Goal: Task Accomplishment & Management: Use online tool/utility

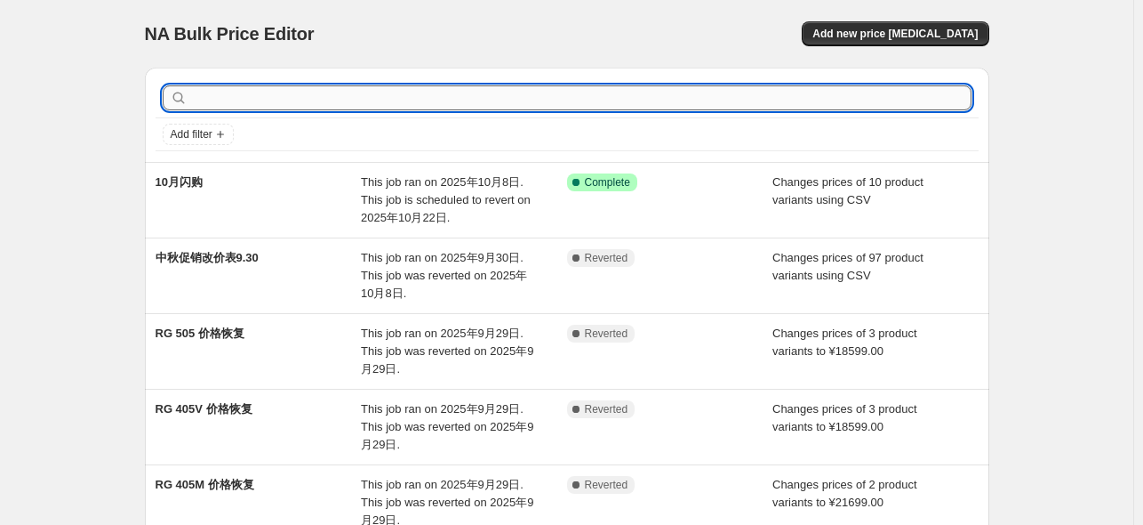
click at [530, 108] on input "text" at bounding box center [581, 97] width 781 height 25
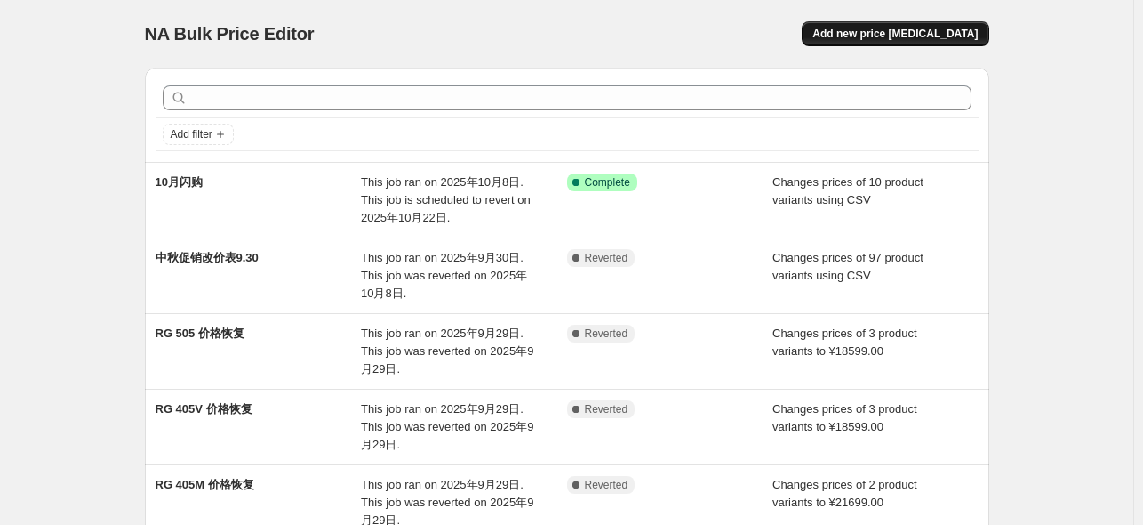
click at [920, 33] on span "Add new price [MEDICAL_DATA]" at bounding box center [895, 34] width 165 height 14
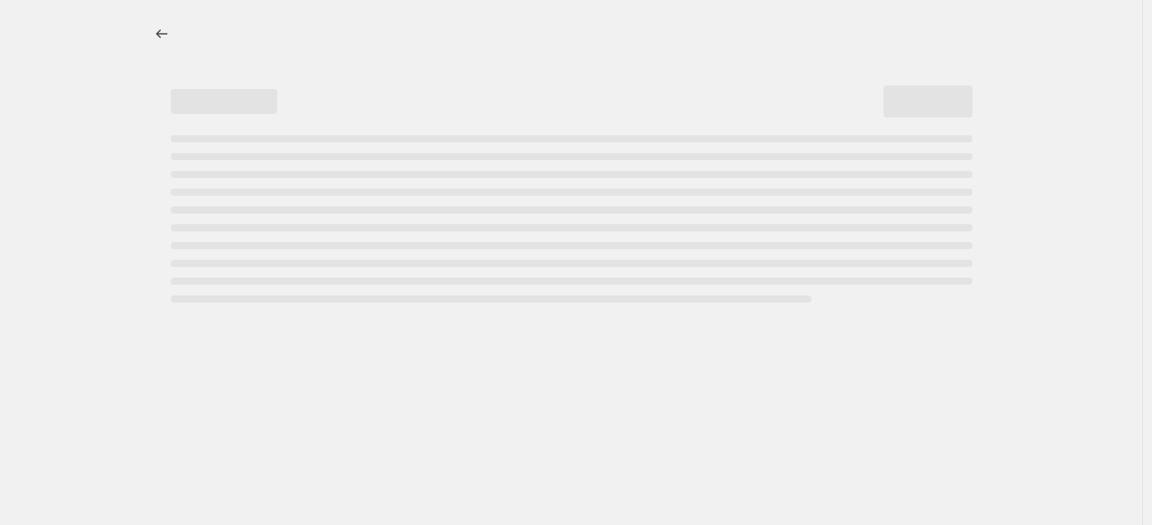
select select "percentage"
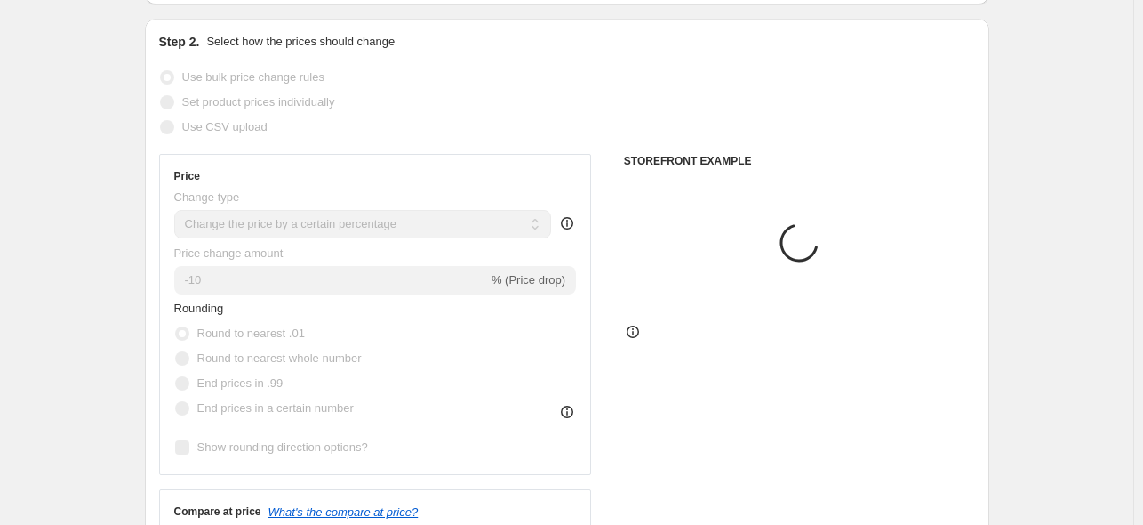
scroll to position [178, 0]
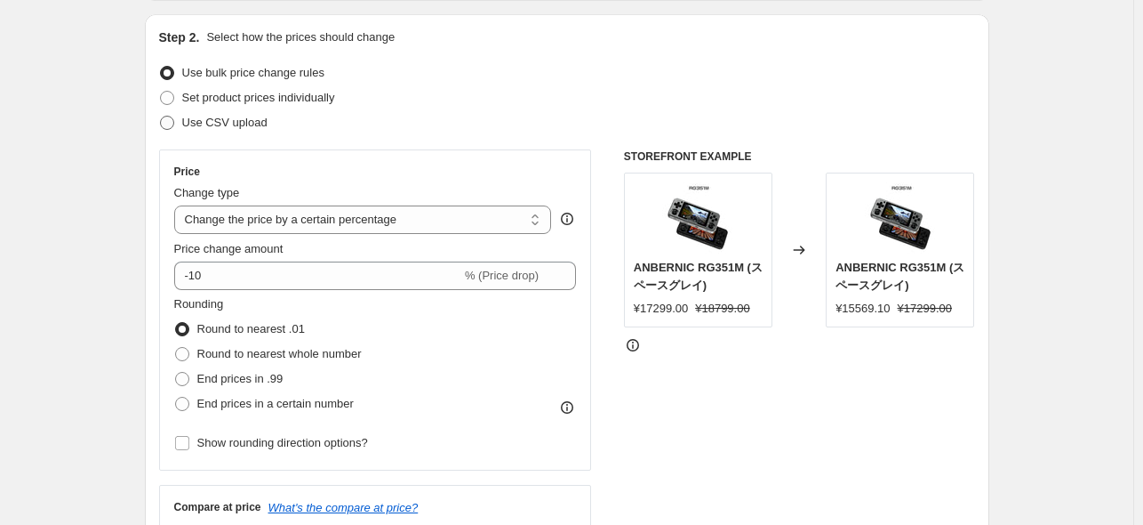
click at [239, 128] on span "Use CSV upload" at bounding box center [224, 122] width 85 height 13
click at [161, 116] on input "Use CSV upload" at bounding box center [160, 116] width 1 height 1
radio input "true"
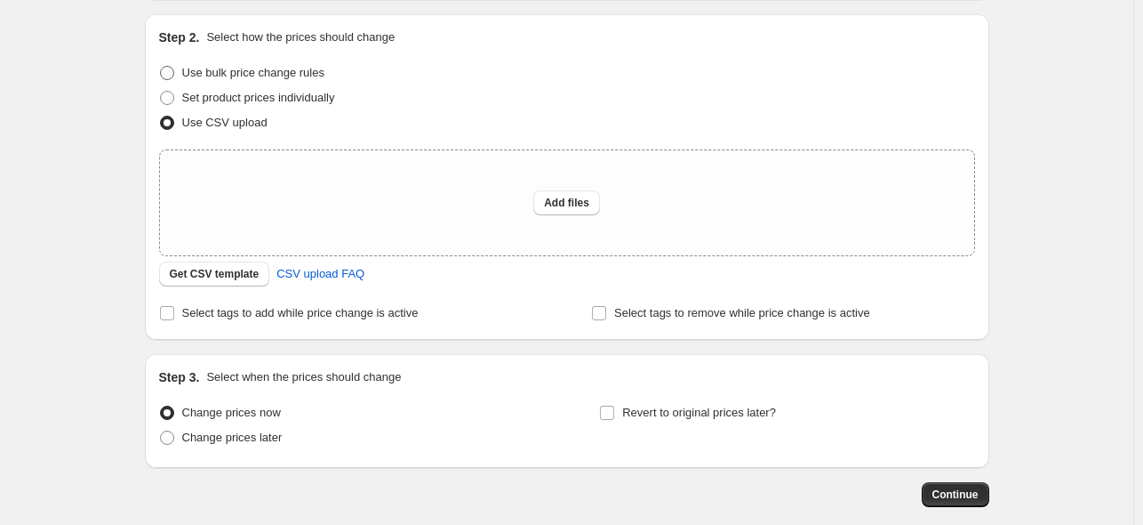
click at [215, 63] on label "Use bulk price change rules" at bounding box center [241, 72] width 165 height 25
click at [161, 66] on input "Use bulk price change rules" at bounding box center [160, 66] width 1 height 1
radio input "true"
select select "percentage"
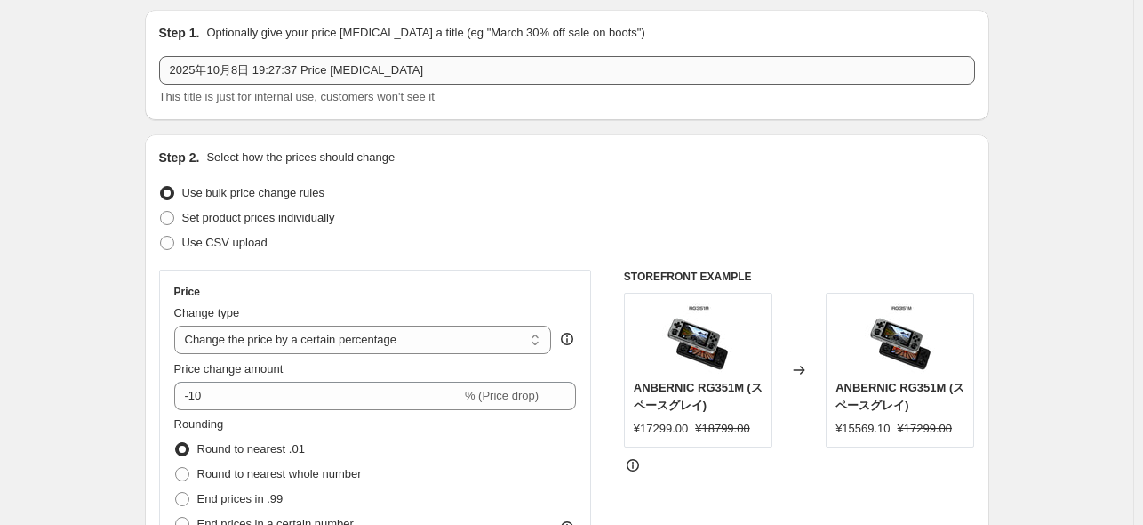
scroll to position [0, 0]
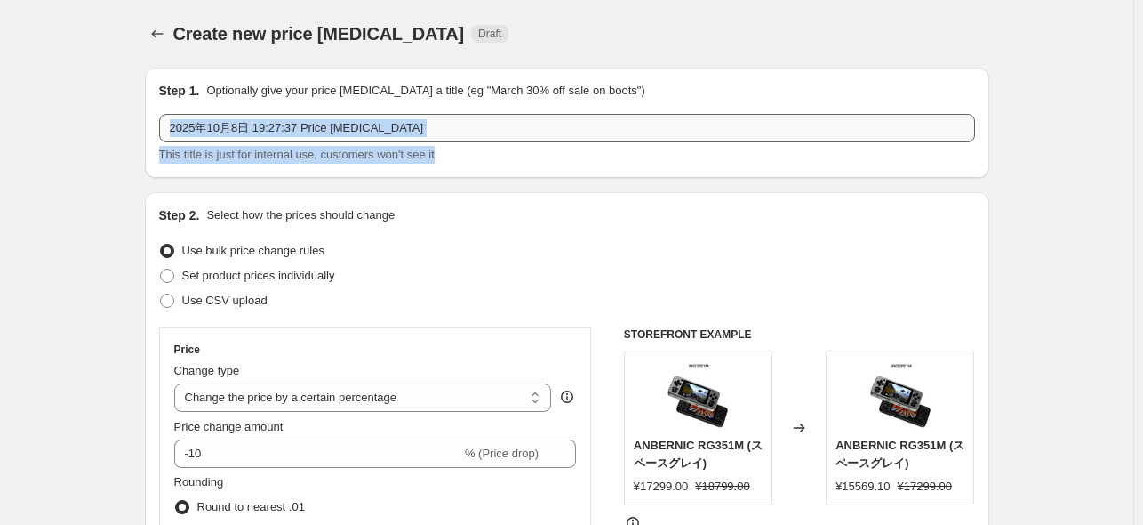
drag, startPoint x: 453, startPoint y: 145, endPoint x: 194, endPoint y: 126, distance: 260.3
click at [194, 126] on div "2025年10月8日 19:27:37 Price [MEDICAL_DATA] This title is just for internal use, c…" at bounding box center [567, 139] width 816 height 50
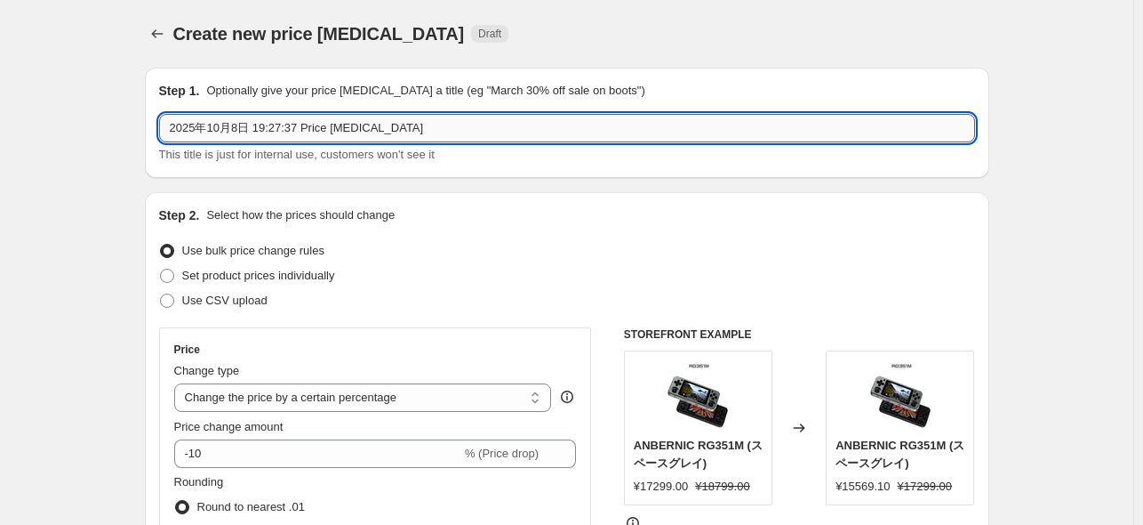
click at [430, 136] on input "2025年10月8日 19:27:37 Price [MEDICAL_DATA]" at bounding box center [567, 128] width 816 height 28
drag, startPoint x: 425, startPoint y: 136, endPoint x: 105, endPoint y: 124, distance: 320.3
type input "r"
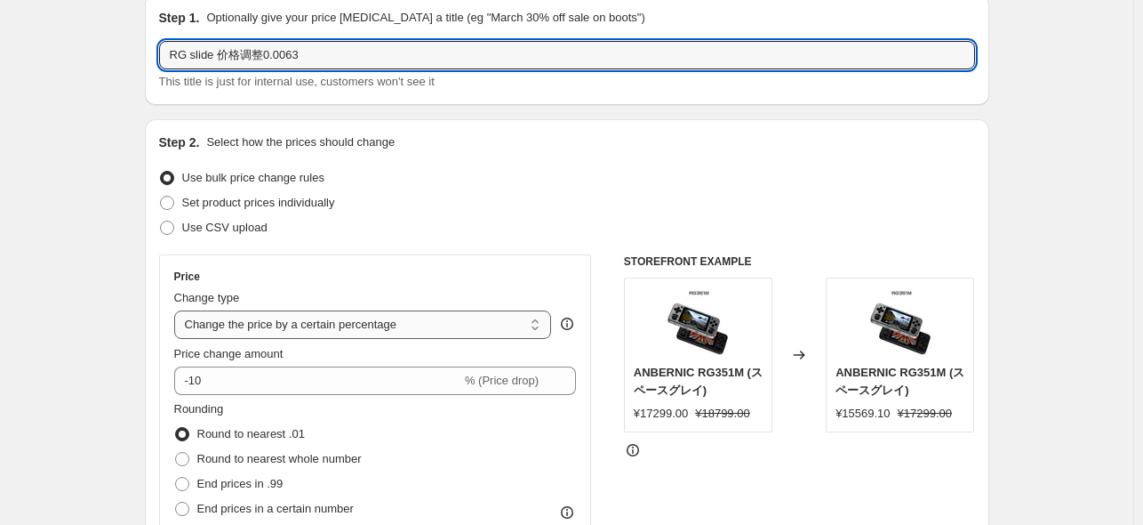
scroll to position [89, 0]
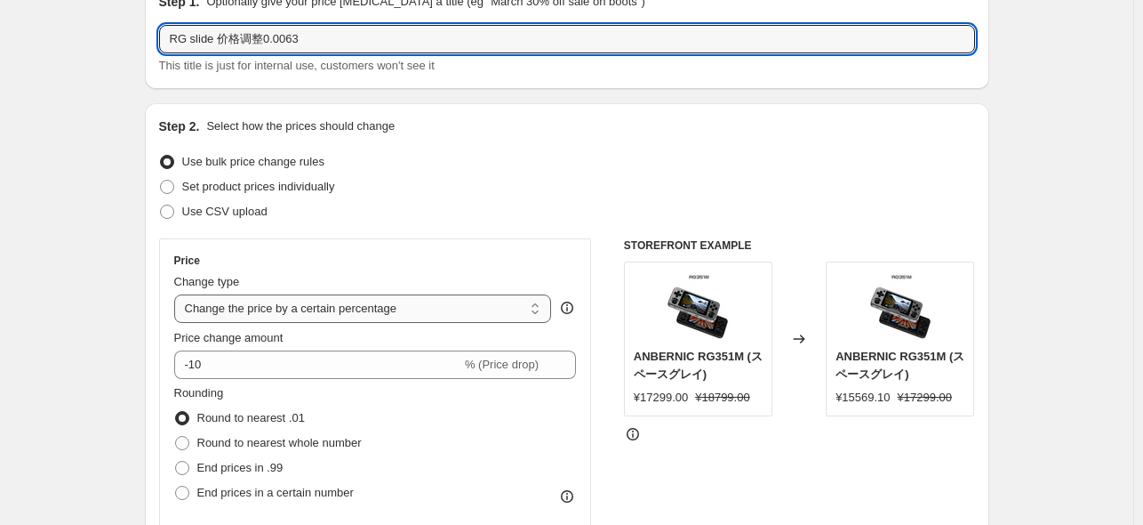
type input "RG slide 价格调整0.0063"
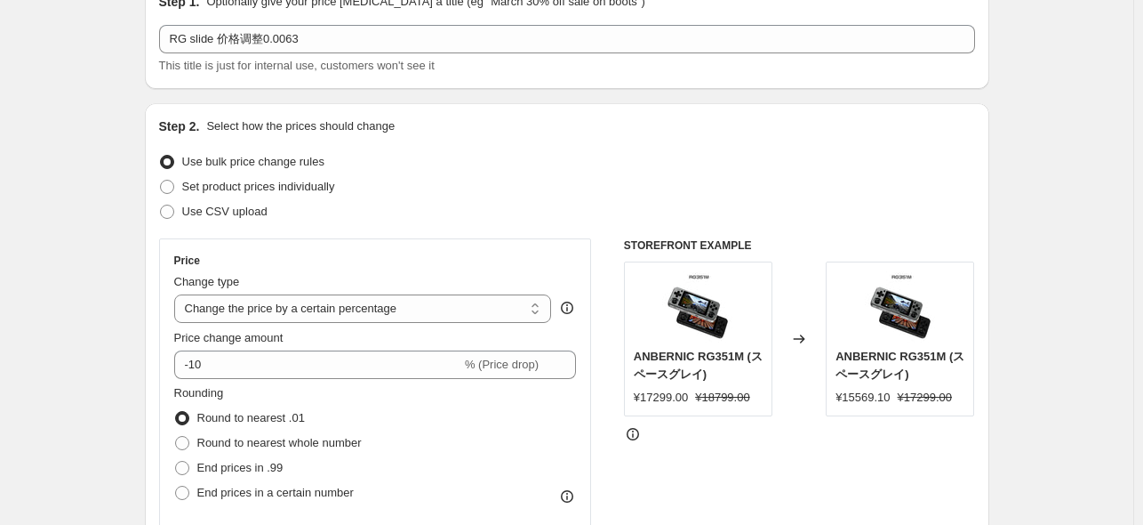
drag, startPoint x: 404, startPoint y: 306, endPoint x: 384, endPoint y: 330, distance: 31.0
click at [404, 306] on select "Change the price to a certain amount Change the price by a certain amount Chang…" at bounding box center [363, 308] width 378 height 28
click at [391, 294] on select "Change the price to a certain amount Change the price by a certain amount Chang…" at bounding box center [363, 308] width 378 height 28
select select "to"
click at [178, 294] on select "Change the price to a certain amount Change the price by a certain amount Chang…" at bounding box center [363, 308] width 378 height 28
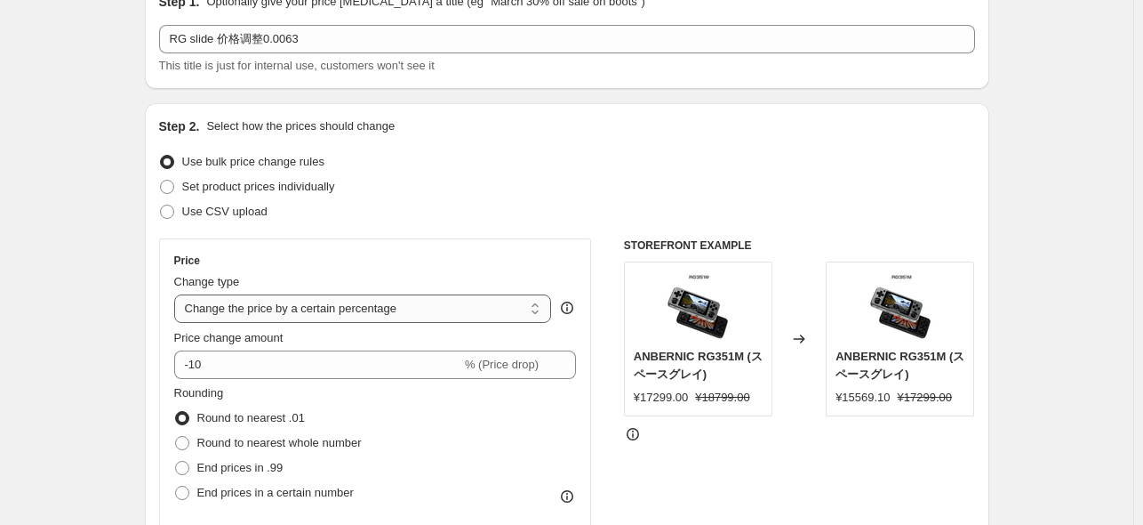
type input "80.00"
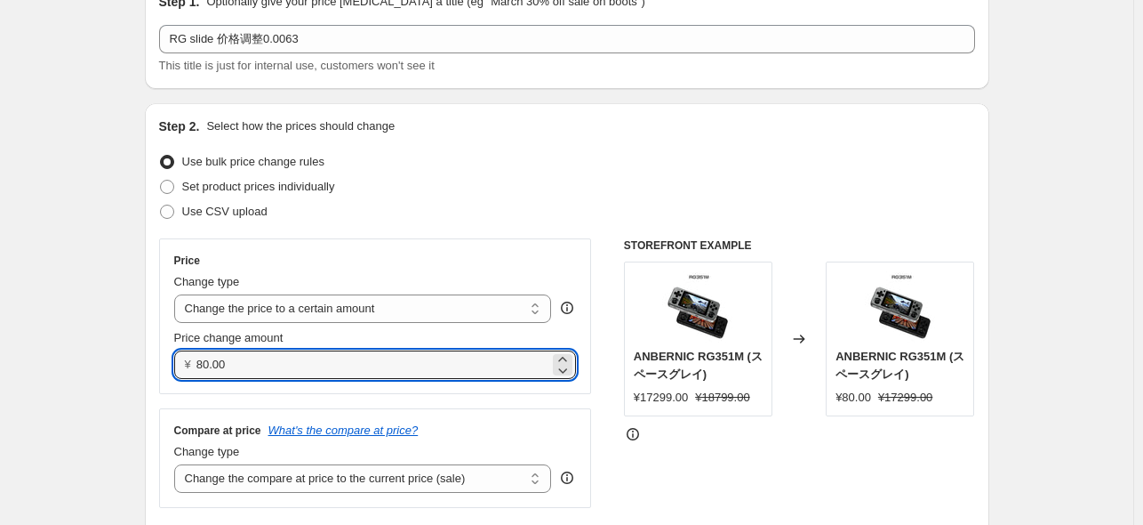
drag, startPoint x: 334, startPoint y: 357, endPoint x: 131, endPoint y: 332, distance: 205.1
drag, startPoint x: 238, startPoint y: 370, endPoint x: 175, endPoint y: 373, distance: 63.2
click at [175, 373] on div "Price Change type Change the price to a certain amount Change the price by a ce…" at bounding box center [375, 316] width 433 height 156
paste input "25499"
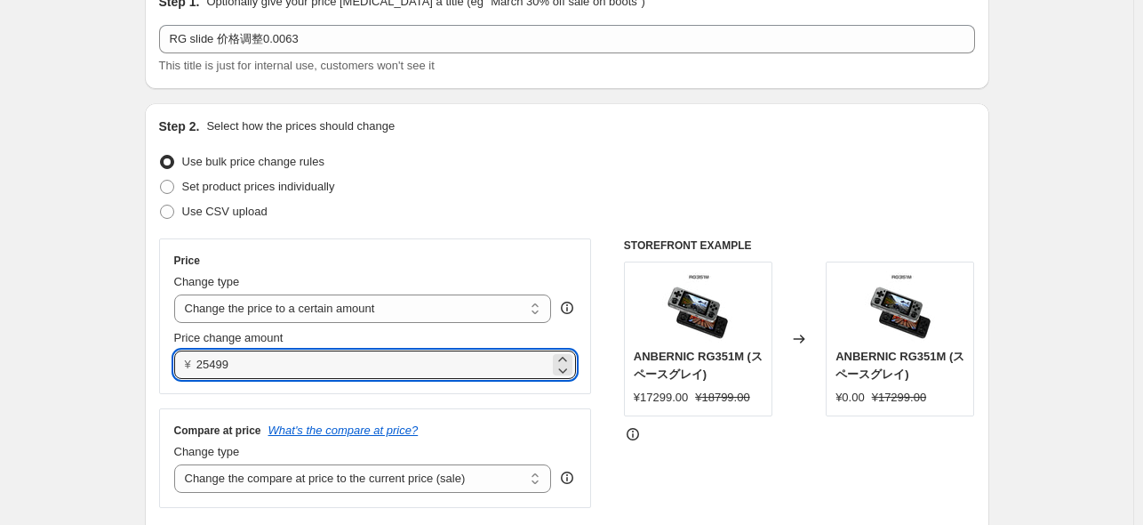
type input "25499.00"
click at [402, 414] on div "Compare at price What's the compare at price? Change type Change the compare at…" at bounding box center [375, 458] width 433 height 100
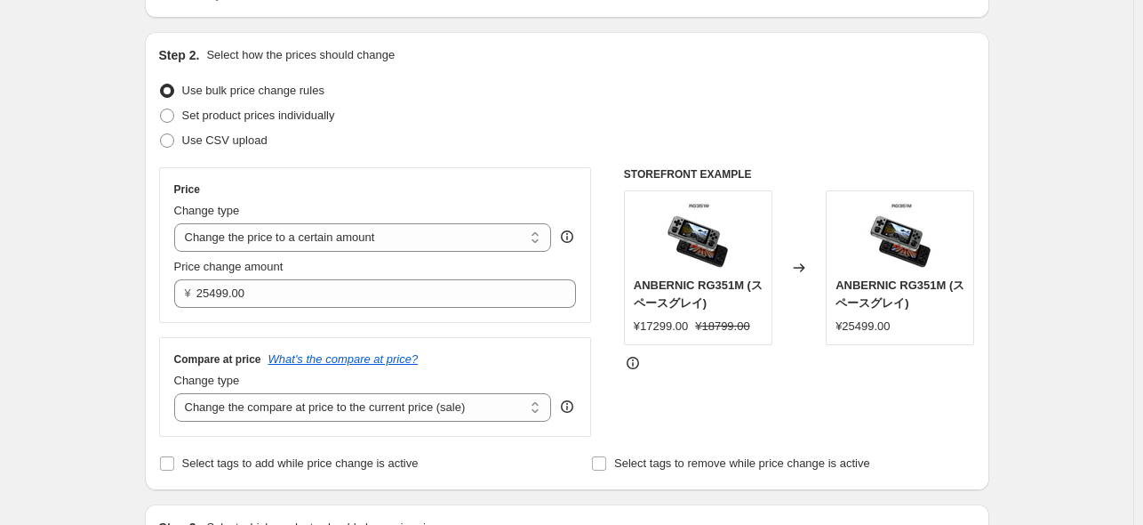
scroll to position [267, 0]
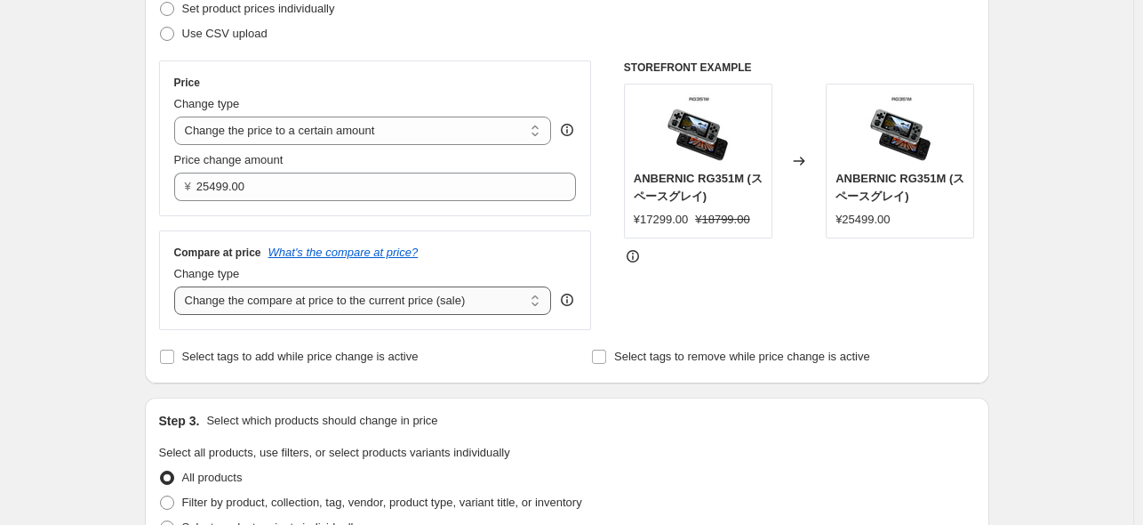
click at [452, 304] on select "Change the compare at price to the current price (sale) Change the compare at p…" at bounding box center [363, 300] width 378 height 28
select select "no_change"
click at [178, 287] on select "Change the compare at price to the current price (sale) Change the compare at p…" at bounding box center [363, 300] width 378 height 28
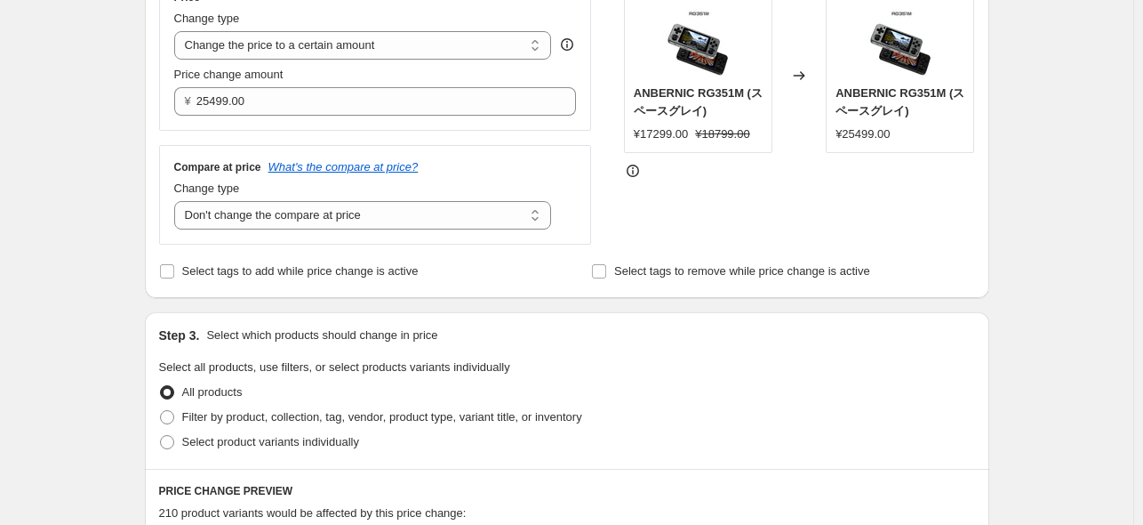
scroll to position [533, 0]
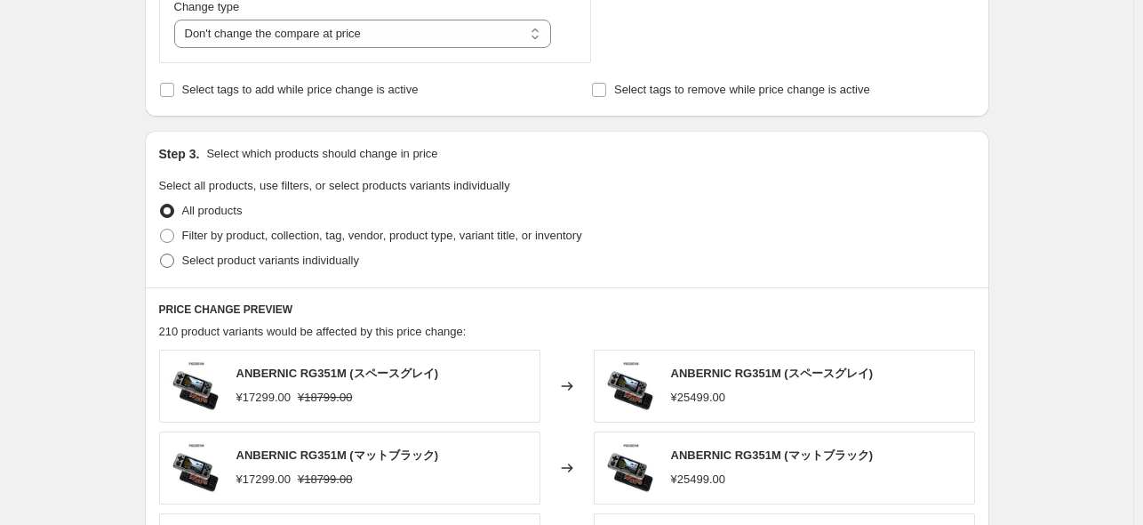
click at [305, 267] on span "Select product variants individually" at bounding box center [270, 259] width 177 height 13
click at [161, 254] on input "Select product variants individually" at bounding box center [160, 253] width 1 height 1
radio input "true"
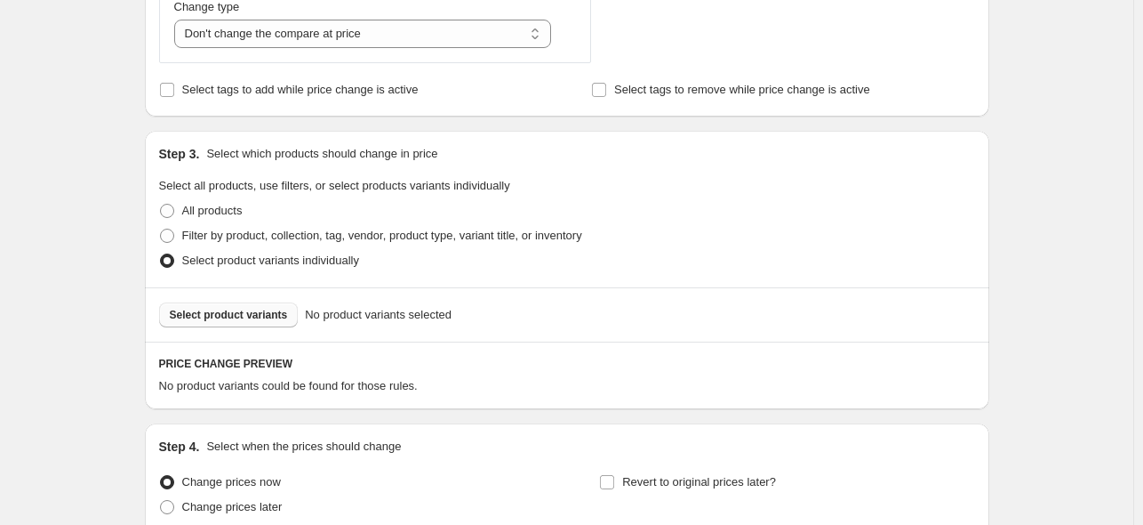
click at [257, 325] on button "Select product variants" at bounding box center [229, 314] width 140 height 25
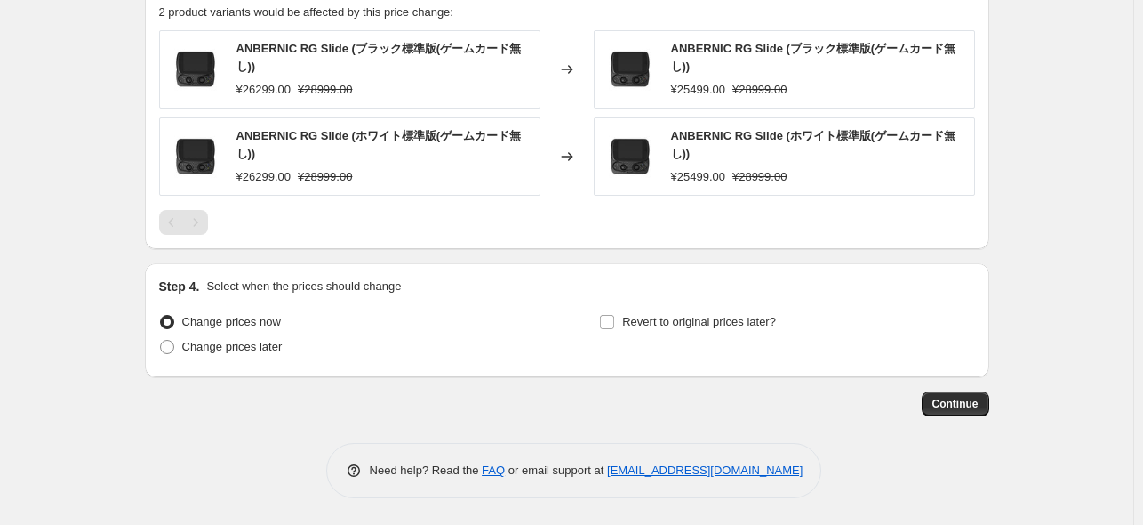
scroll to position [906, 0]
click at [960, 413] on button "Continue" at bounding box center [956, 404] width 68 height 25
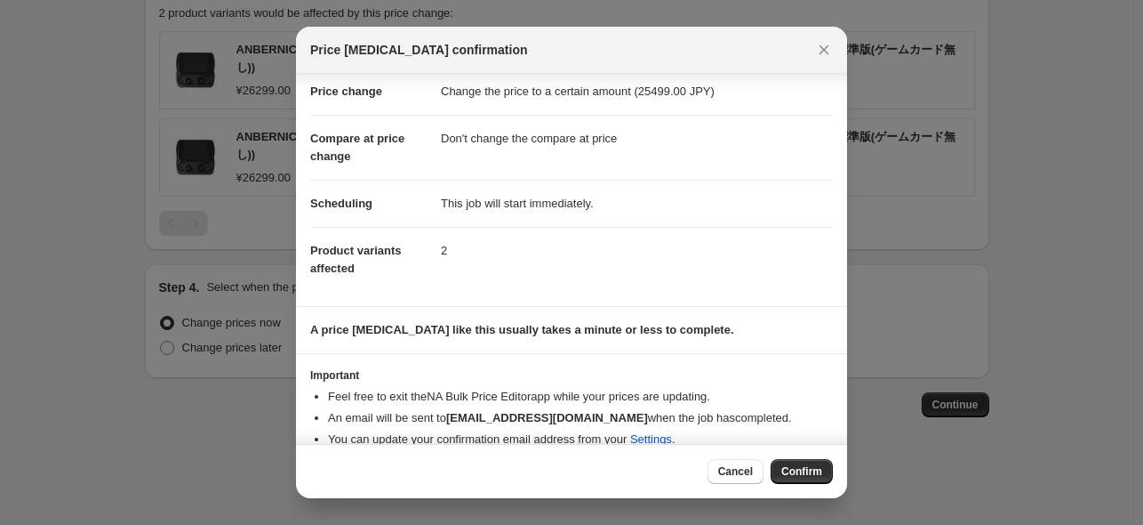
scroll to position [58, 0]
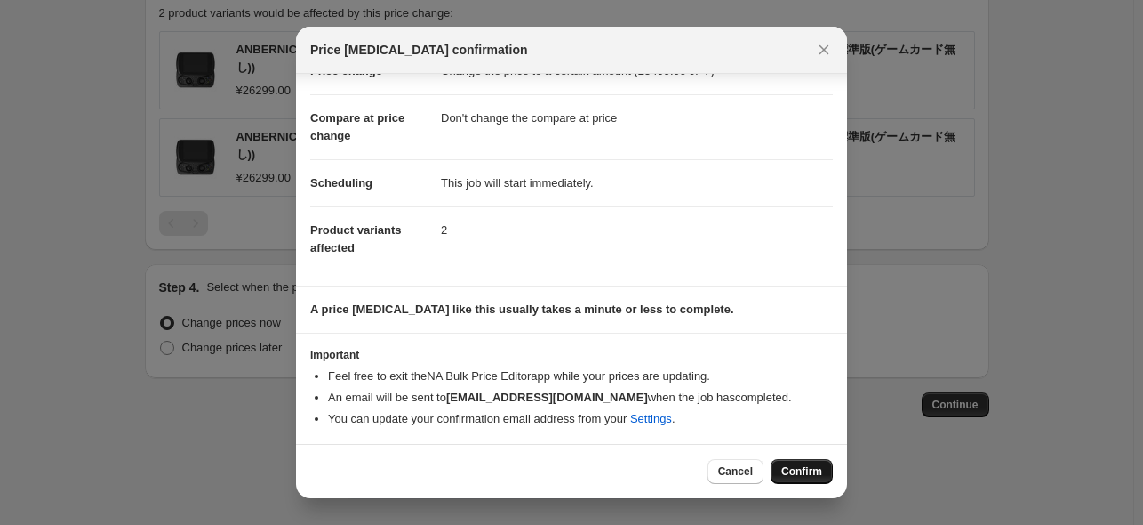
click at [798, 462] on button "Confirm" at bounding box center [802, 471] width 62 height 25
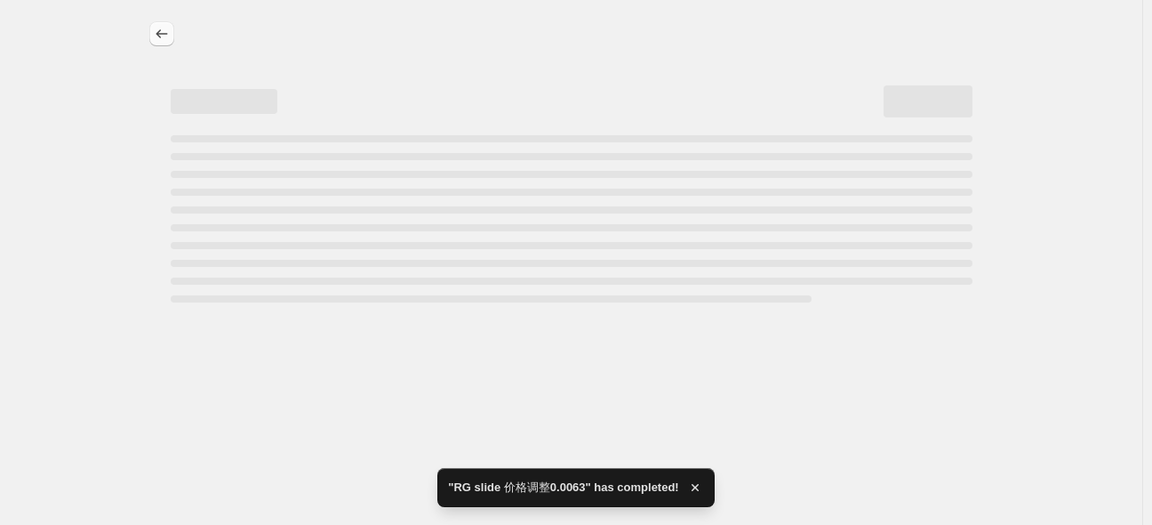
select select "no_change"
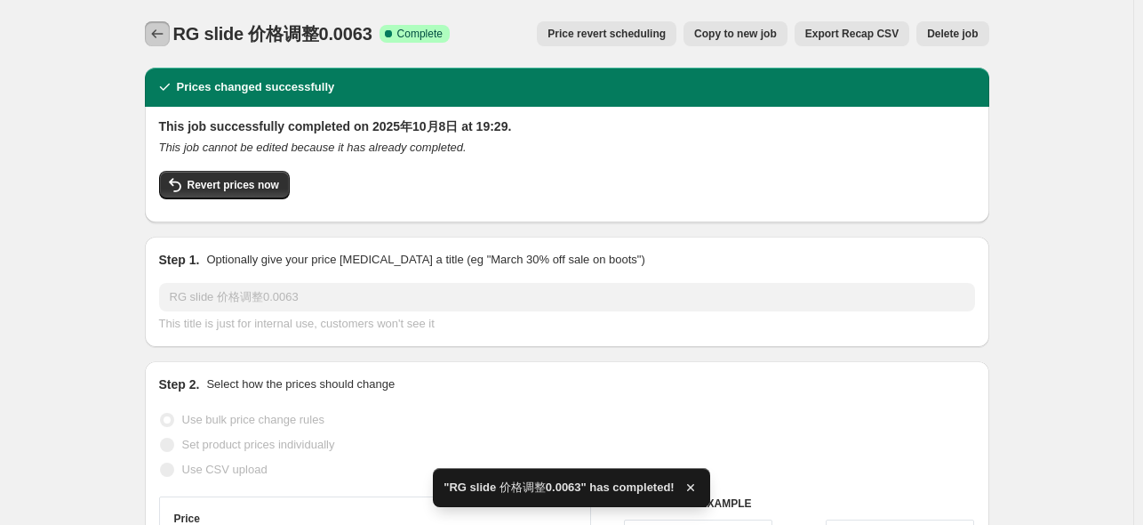
click at [162, 36] on icon "Price change jobs" at bounding box center [157, 34] width 18 height 18
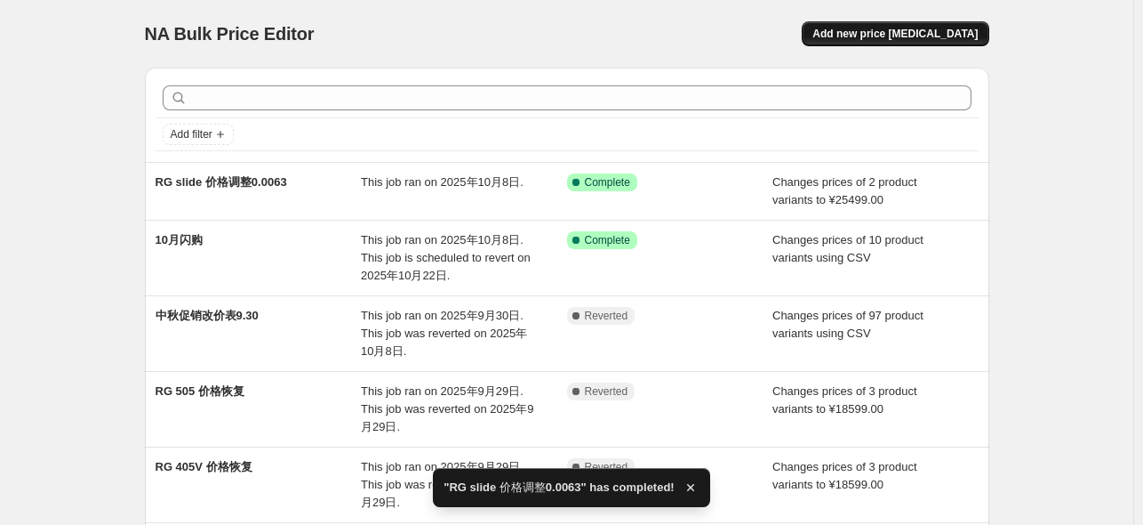
click at [955, 31] on span "Add new price [MEDICAL_DATA]" at bounding box center [895, 34] width 165 height 14
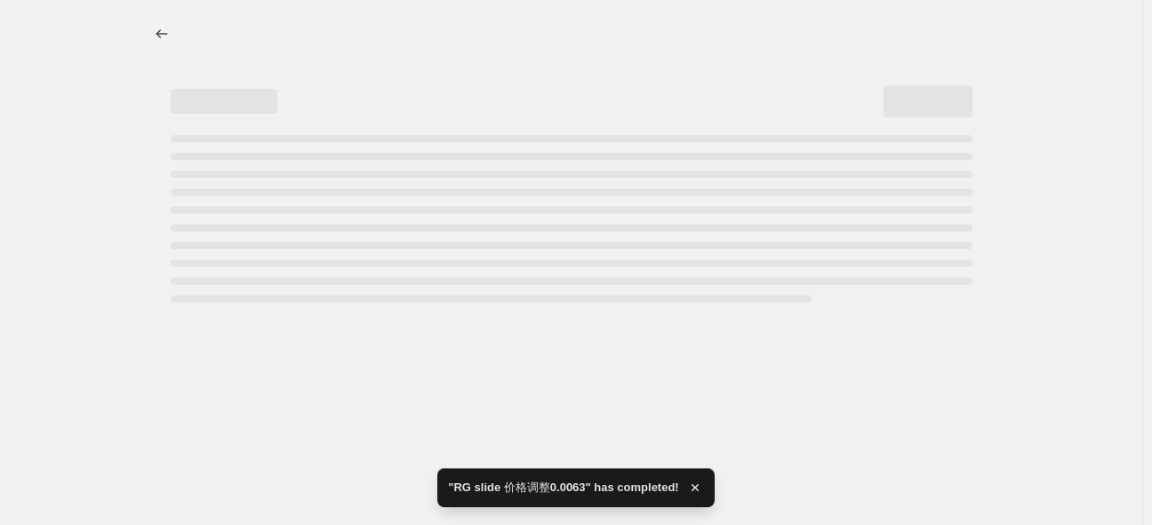
select select "percentage"
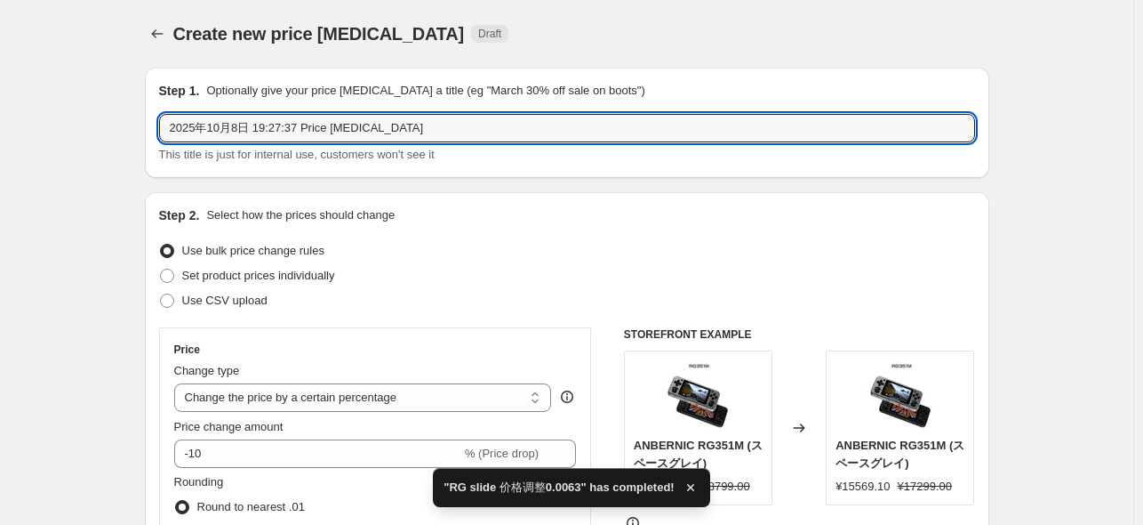
drag, startPoint x: 429, startPoint y: 125, endPoint x: 9, endPoint y: 129, distance: 420.6
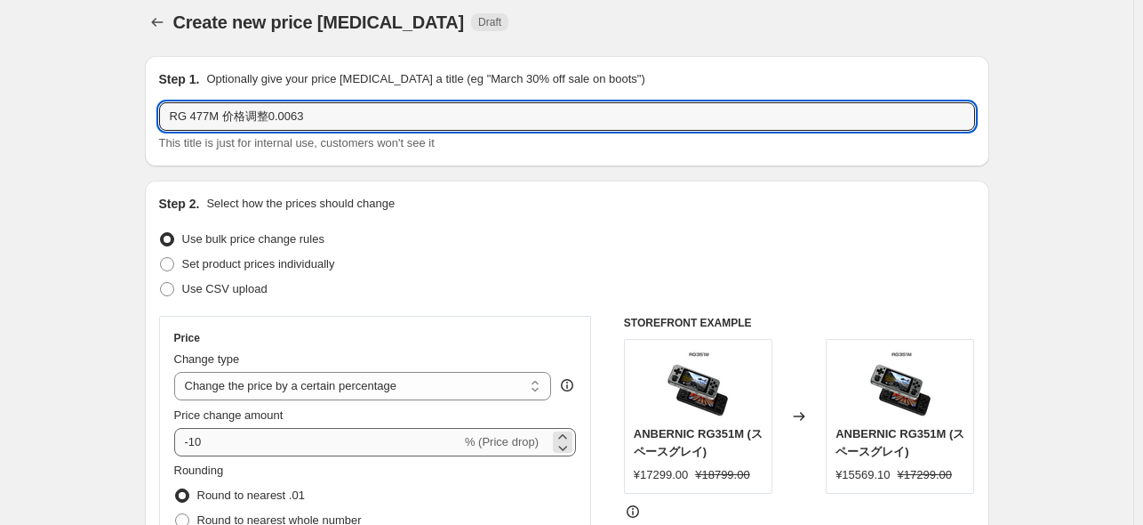
scroll to position [89, 0]
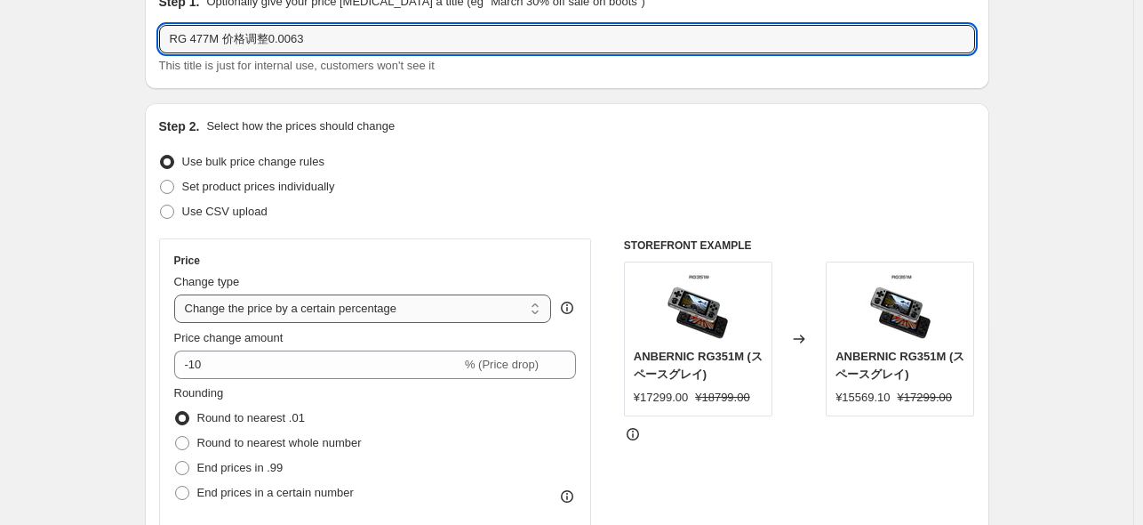
type input "RG 477M 价格调整0.0063"
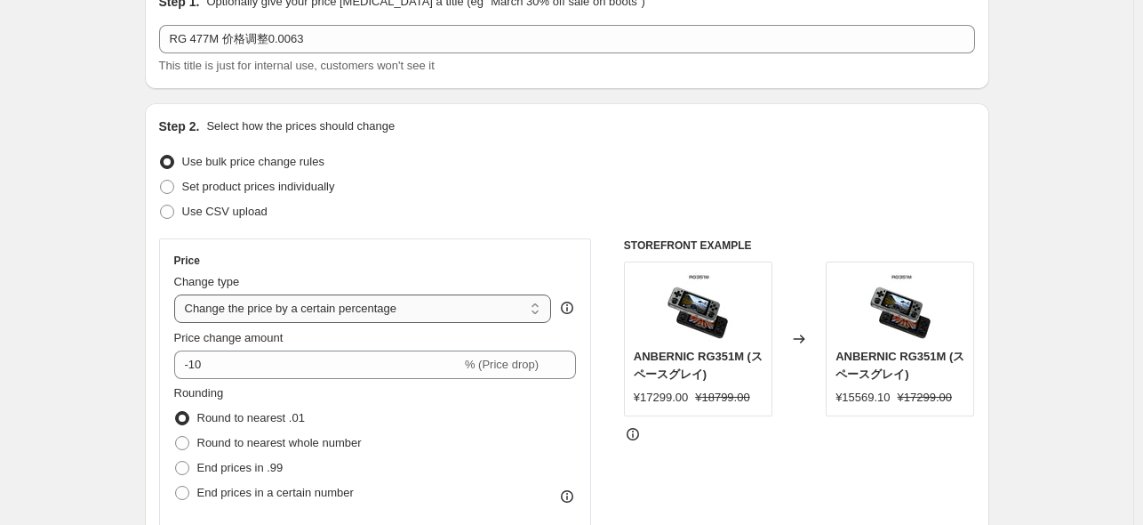
click at [351, 317] on select "Change the price to a certain amount Change the price by a certain amount Chang…" at bounding box center [363, 308] width 378 height 28
select select "to"
click at [178, 294] on select "Change the price to a certain amount Change the price by a certain amount Chang…" at bounding box center [363, 308] width 378 height 28
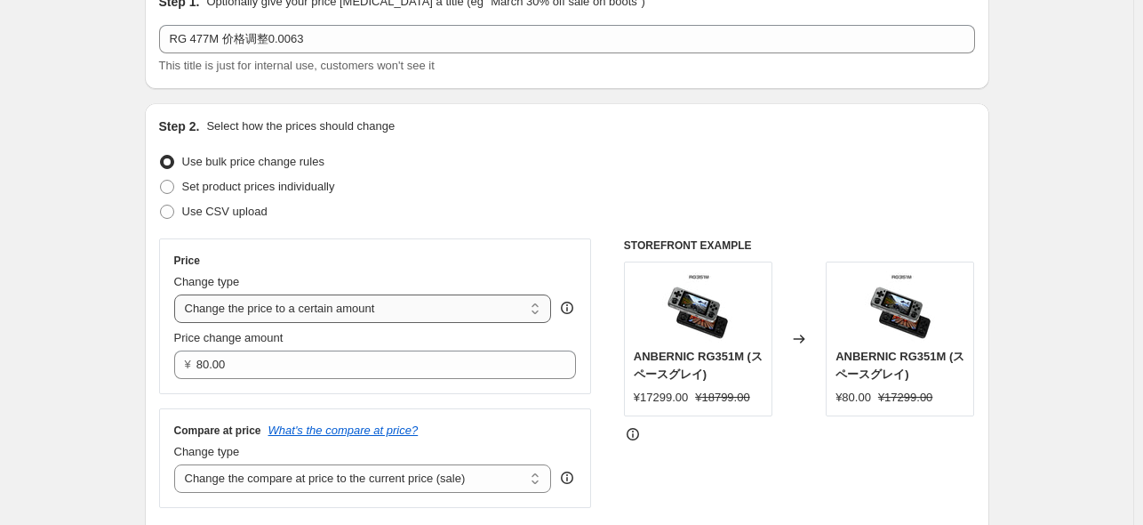
click at [339, 317] on select "Change the price to a certain amount Change the price by a certain amount Chang…" at bounding box center [363, 308] width 378 height 28
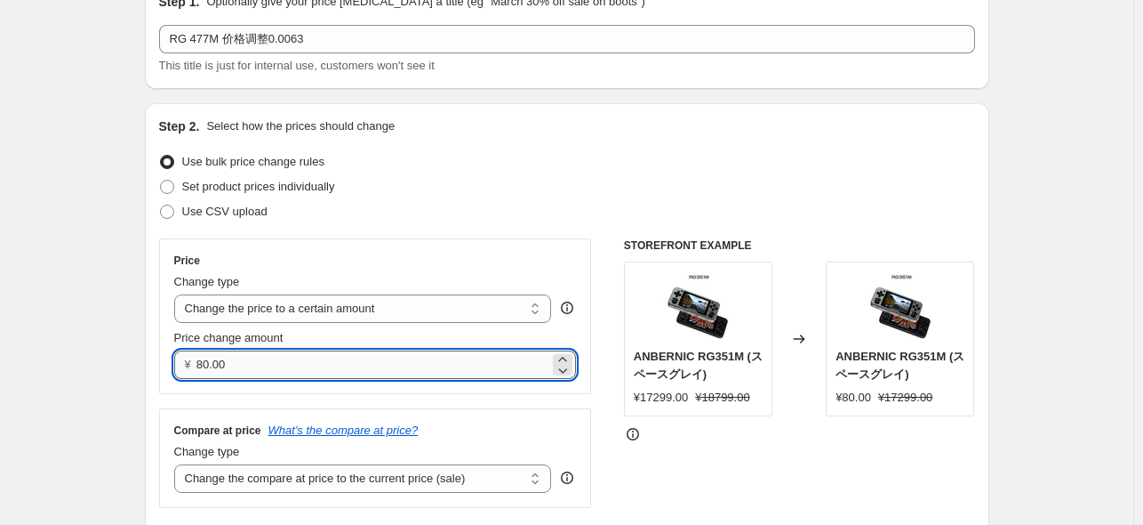
drag, startPoint x: 600, startPoint y: 373, endPoint x: 506, endPoint y: 371, distance: 94.3
click at [600, 373] on div "Price Change type Change the price to a certain amount Change the price by a ce…" at bounding box center [567, 372] width 816 height 269
drag, startPoint x: 370, startPoint y: 352, endPoint x: 134, endPoint y: 351, distance: 235.6
paste input "43699"
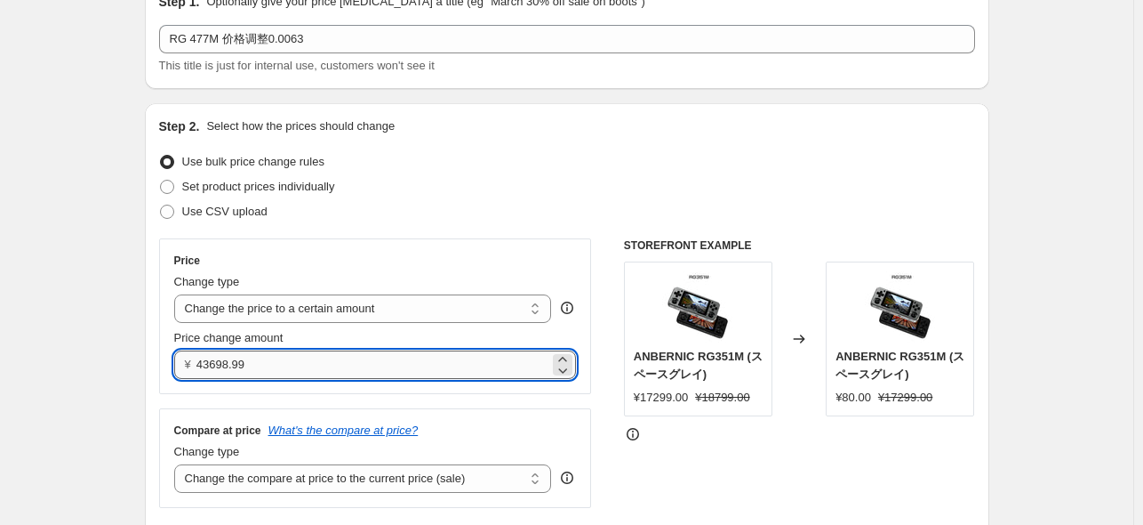
type input "43698.98"
paste input "43699"
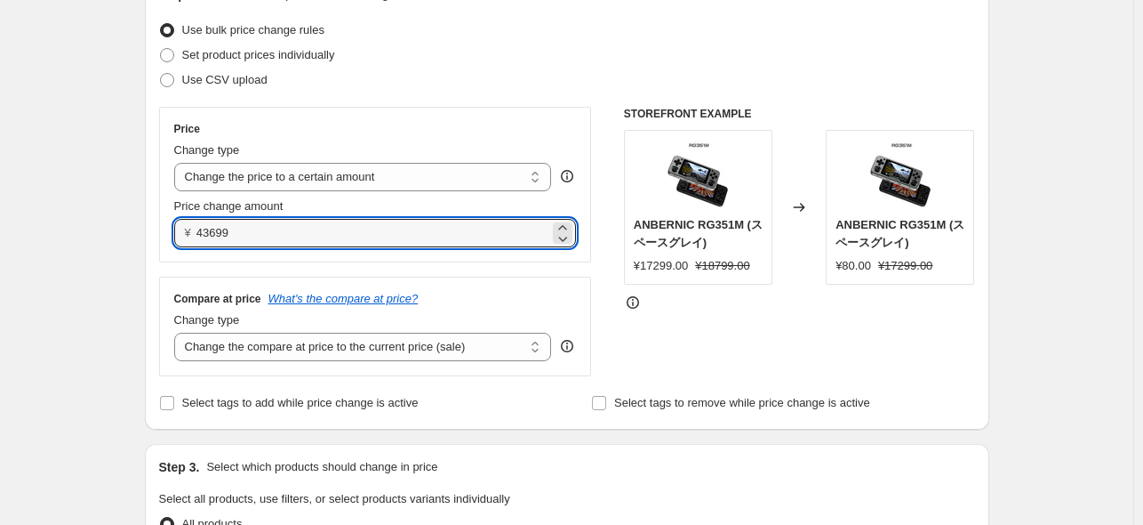
scroll to position [445, 0]
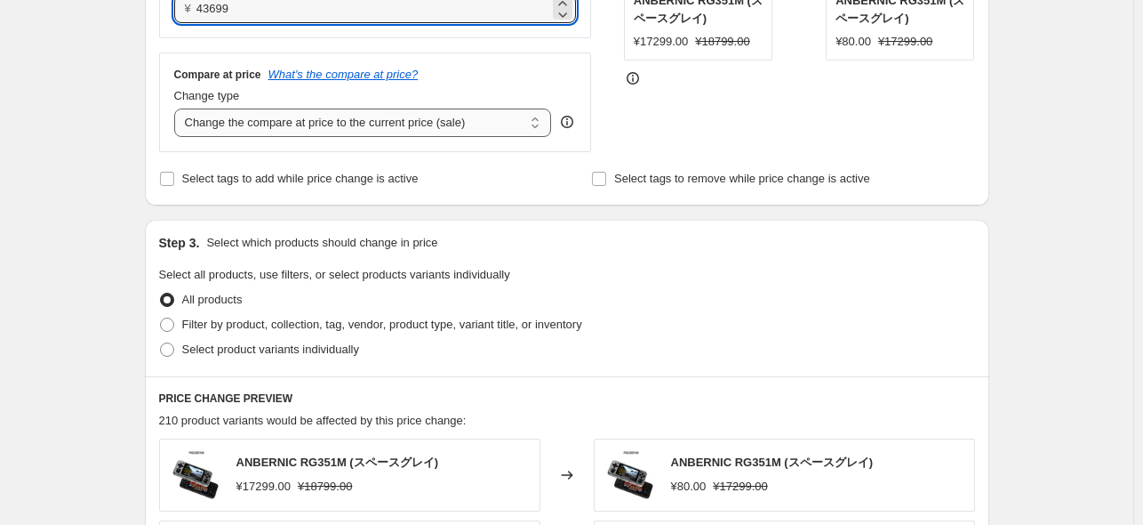
type input "43699.00"
click at [461, 131] on select "Change the compare at price to the current price (sale) Change the compare at p…" at bounding box center [363, 122] width 378 height 28
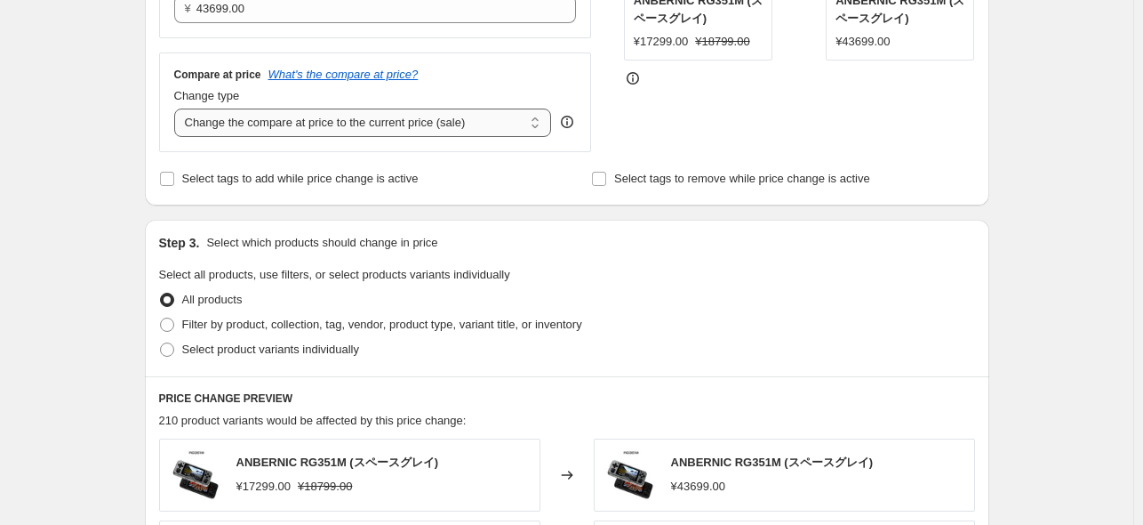
select select "no_change"
click at [178, 109] on select "Change the compare at price to the current price (sale) Change the compare at p…" at bounding box center [363, 122] width 378 height 28
click at [290, 345] on span "Select product variants individually" at bounding box center [270, 348] width 177 height 13
click at [161, 343] on input "Select product variants individually" at bounding box center [160, 342] width 1 height 1
radio input "true"
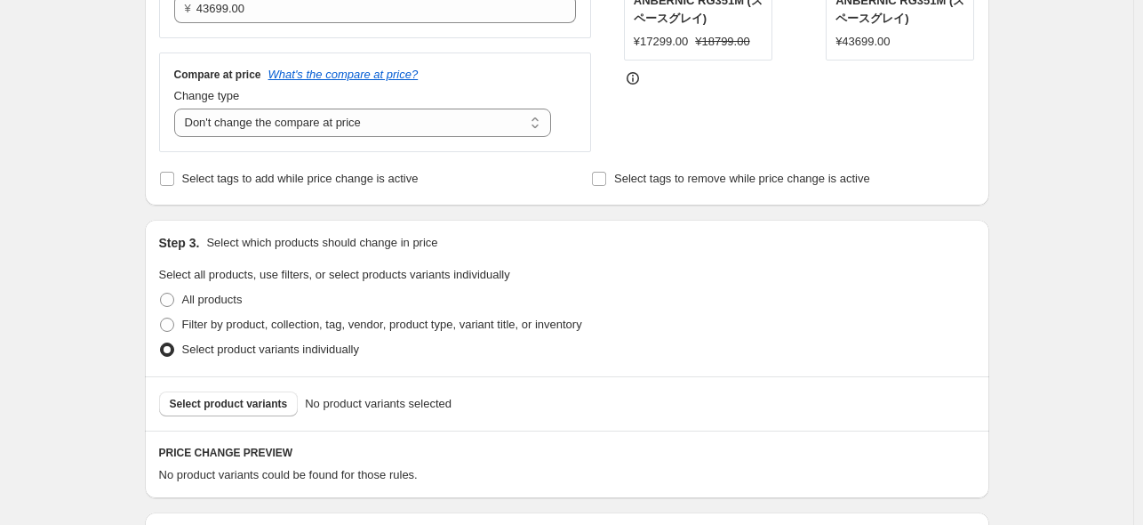
click at [252, 402] on span "Select product variants" at bounding box center [229, 404] width 118 height 14
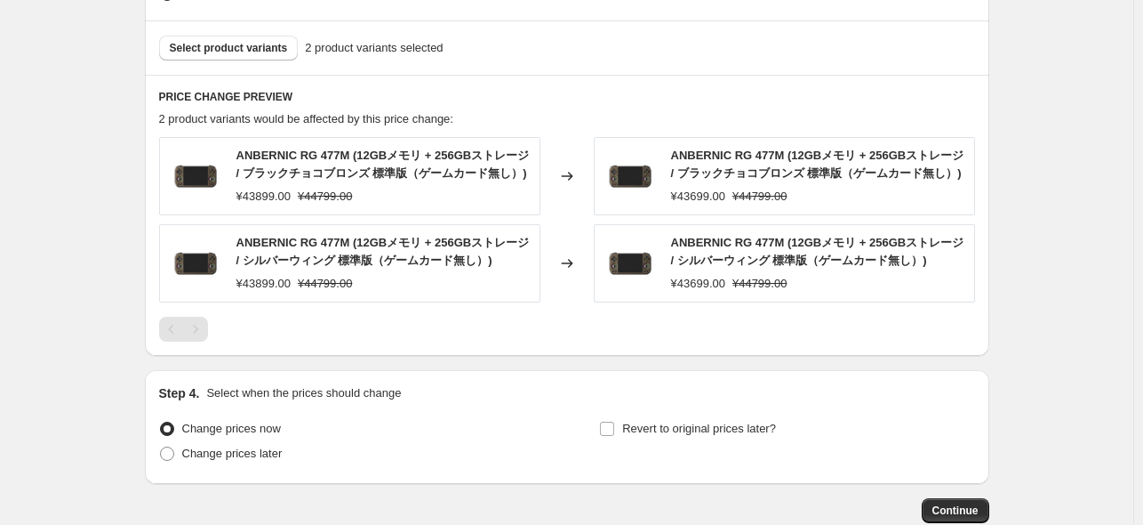
scroll to position [906, 0]
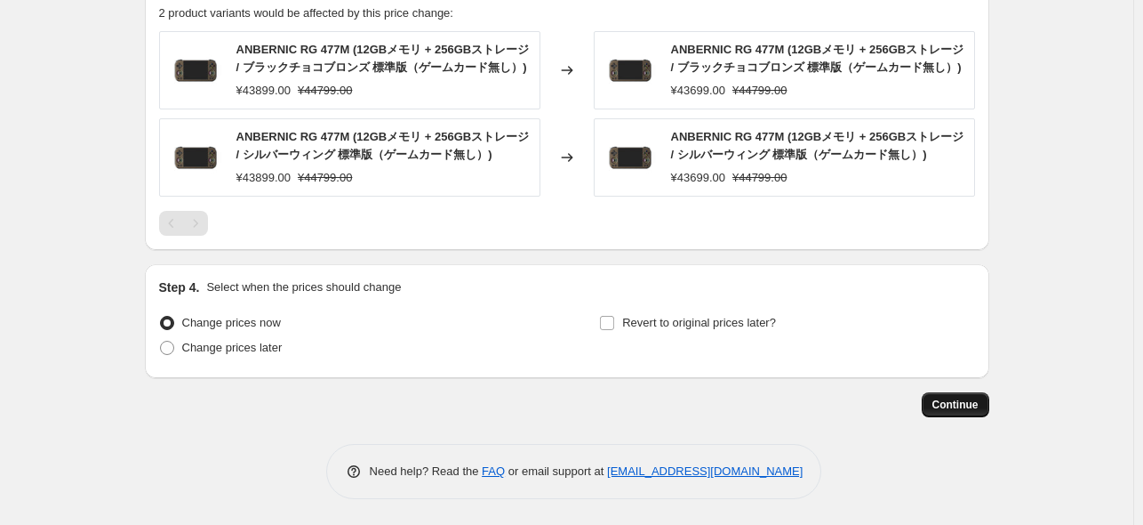
click at [964, 412] on button "Continue" at bounding box center [956, 404] width 68 height 25
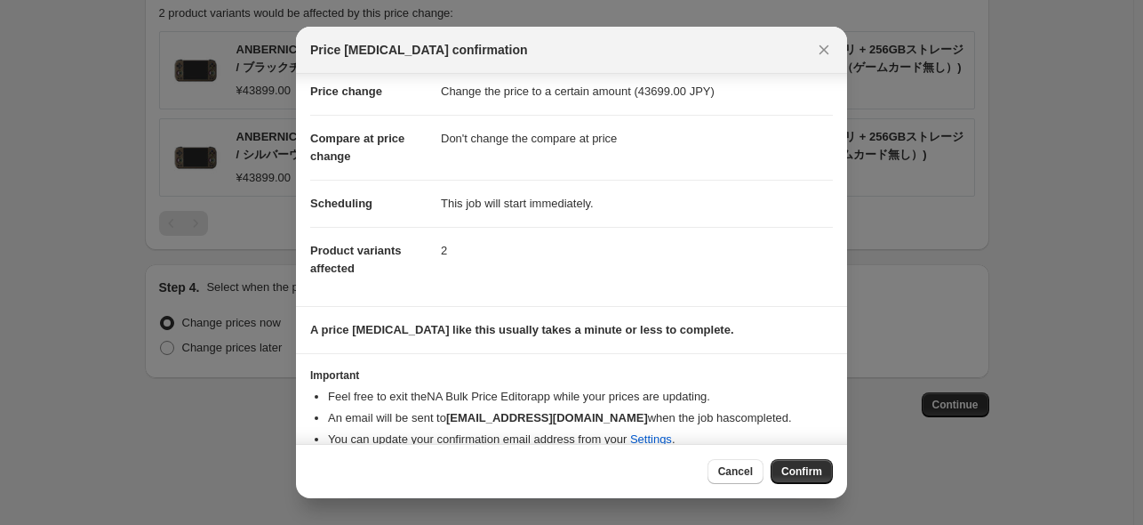
scroll to position [58, 0]
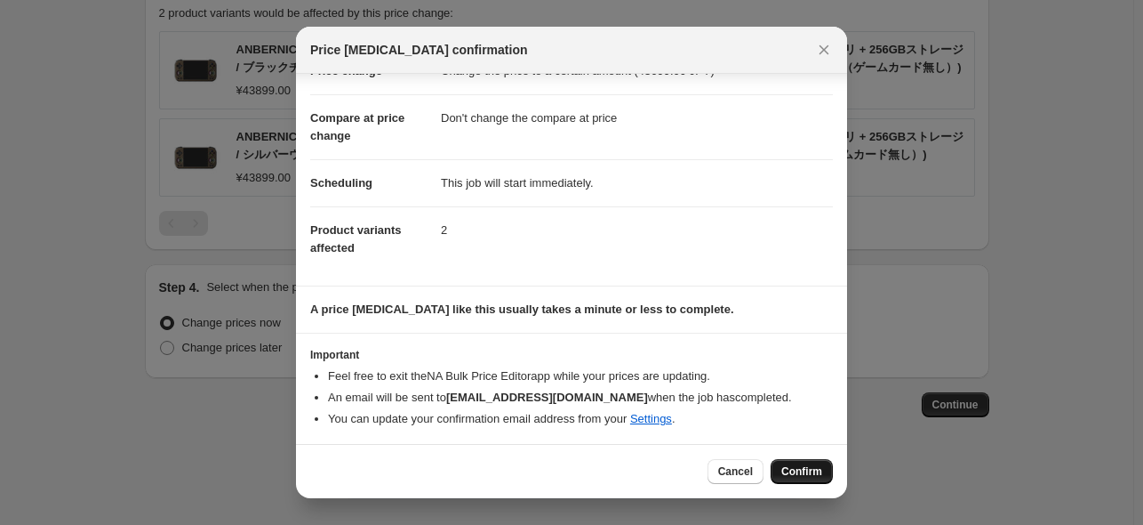
click at [795, 469] on span "Confirm" at bounding box center [802, 471] width 41 height 14
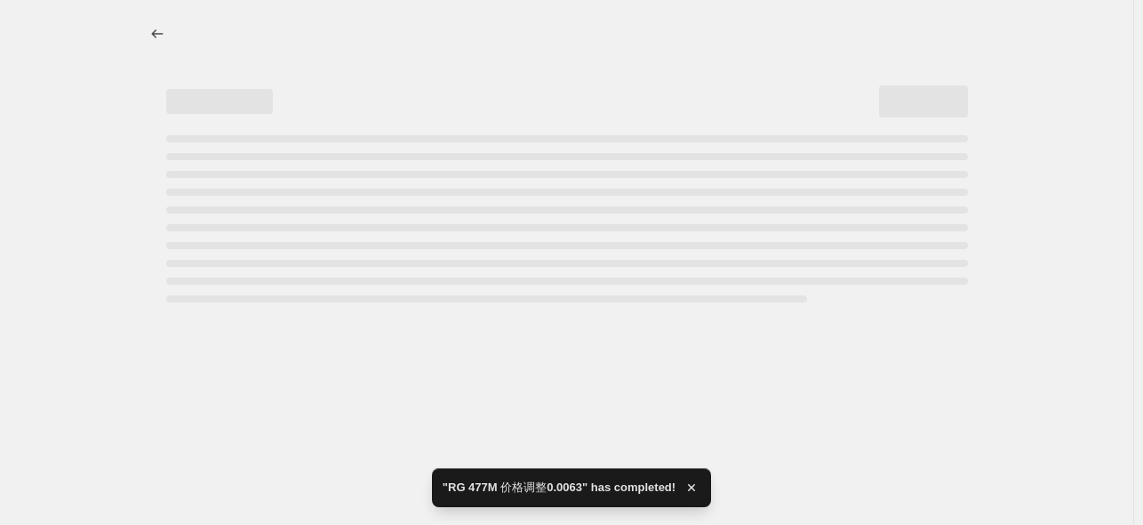
select select "no_change"
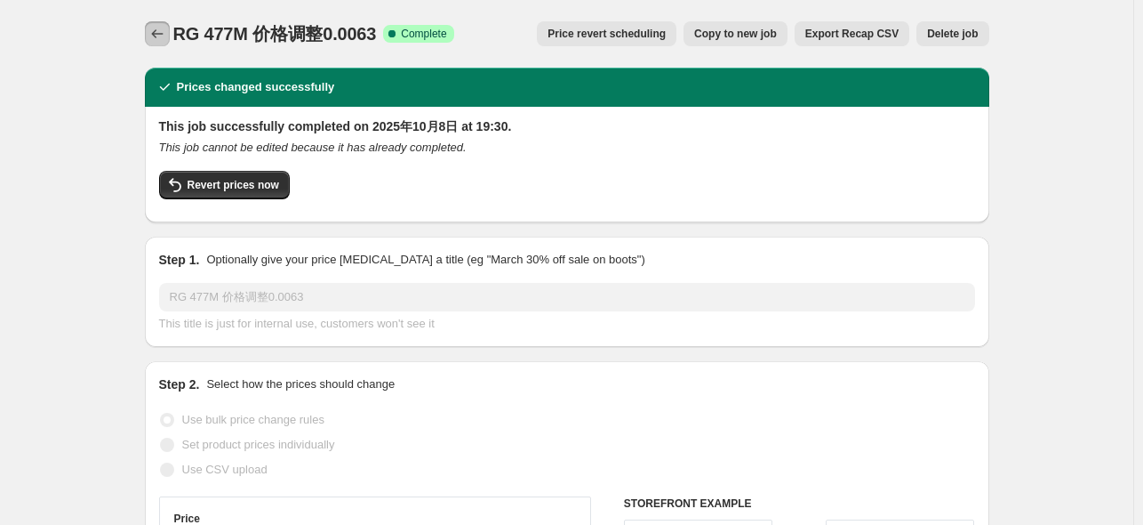
click at [158, 28] on icon "Price change jobs" at bounding box center [157, 34] width 18 height 18
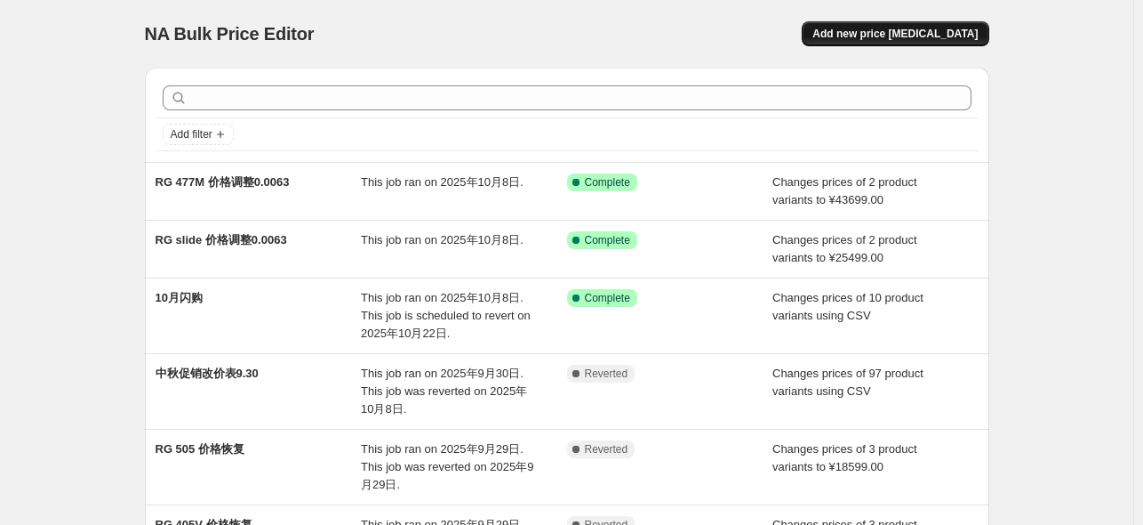
click at [961, 37] on span "Add new price [MEDICAL_DATA]" at bounding box center [895, 34] width 165 height 14
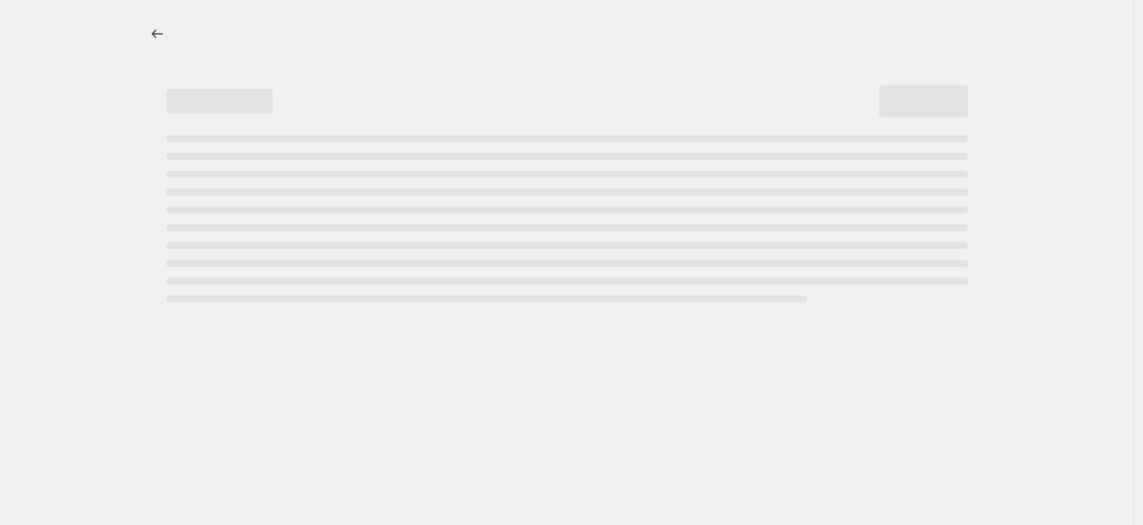
select select "percentage"
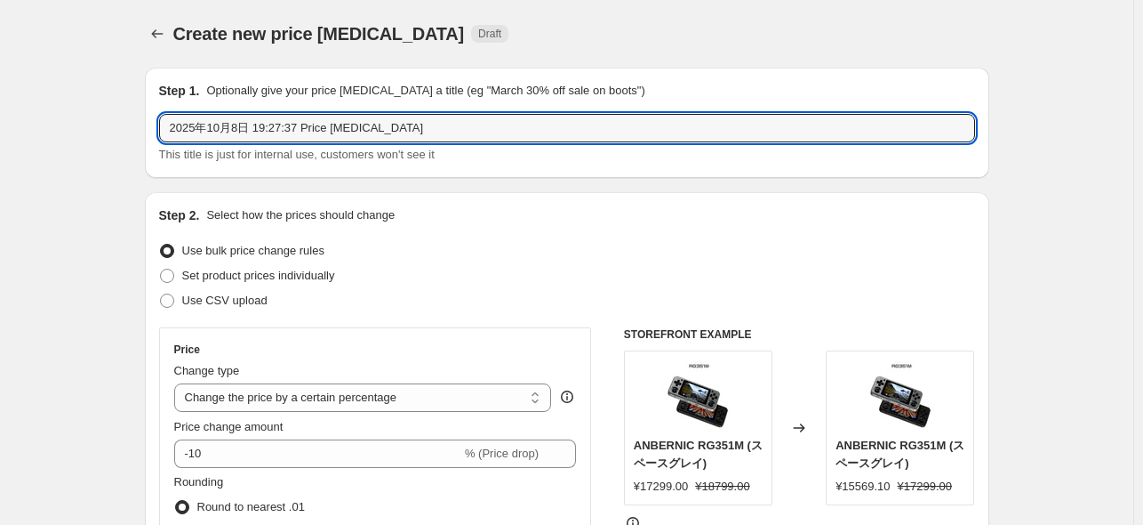
drag, startPoint x: 437, startPoint y: 134, endPoint x: 41, endPoint y: 113, distance: 396.2
paste input "4999"
type input "2499"
type input "r"
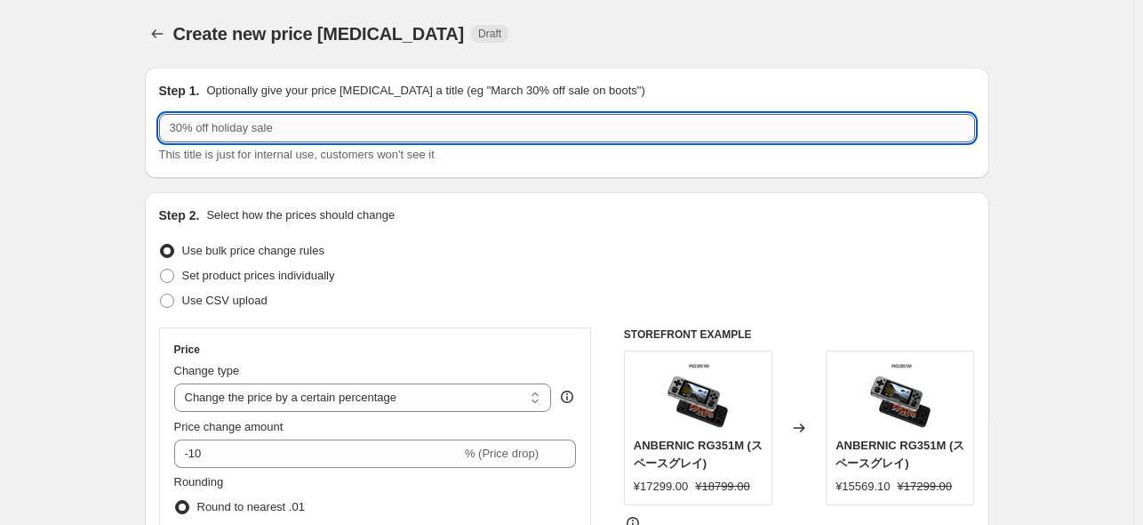
paste input "RG 476H"
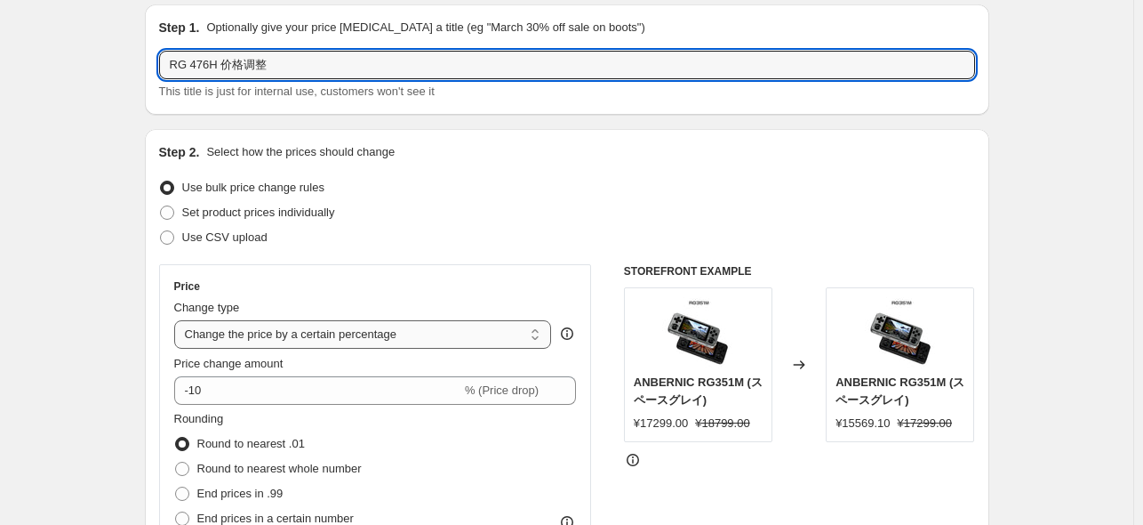
scroll to position [178, 0]
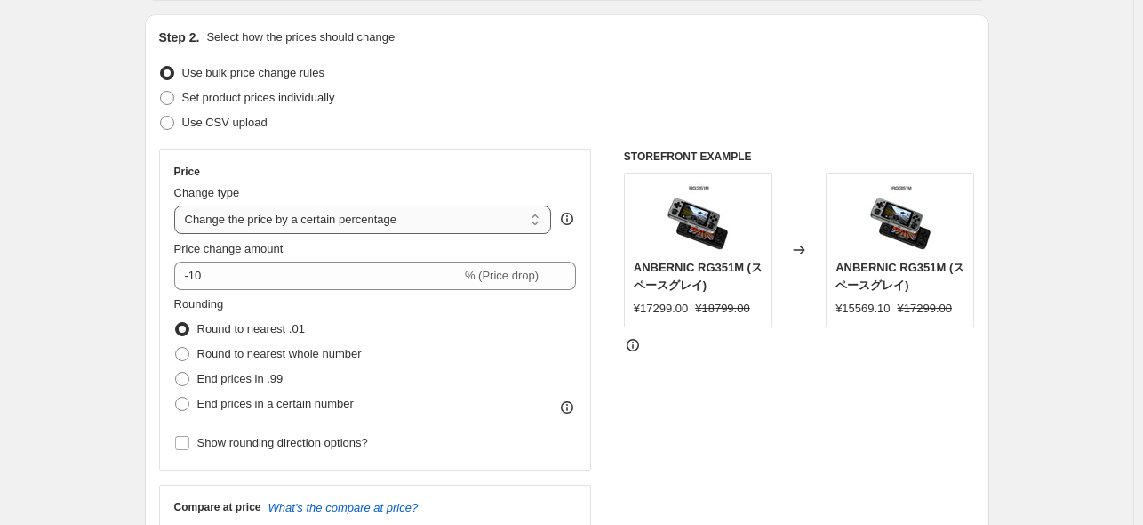
type input "RG 476H 价格调整"
click at [371, 211] on select "Change the price to a certain amount Change the price by a certain amount Chang…" at bounding box center [363, 219] width 378 height 28
select select "to"
click at [178, 205] on select "Change the price to a certain amount Change the price by a certain amount Chang…" at bounding box center [363, 219] width 378 height 28
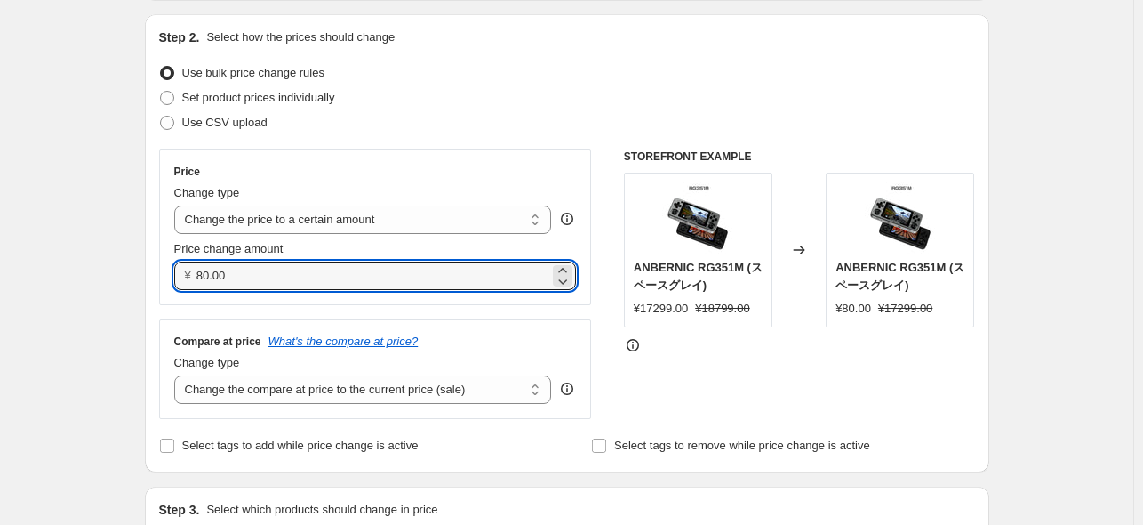
drag, startPoint x: 288, startPoint y: 276, endPoint x: 142, endPoint y: 280, distance: 145.9
paste input "24999"
type input "24999.00"
click at [440, 334] on div "Compare at price What's the compare at price?" at bounding box center [375, 341] width 403 height 14
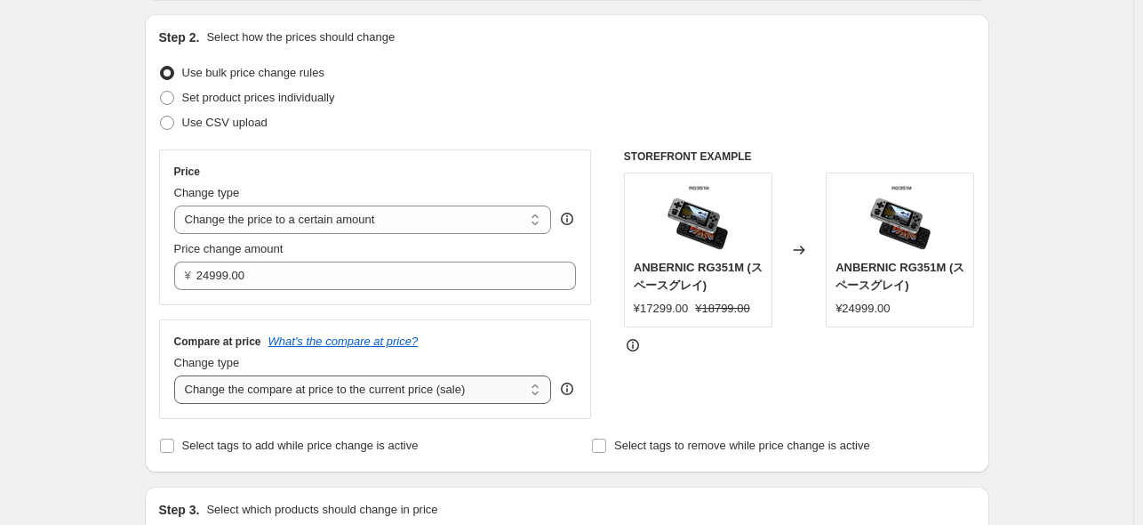
click at [452, 385] on select "Change the compare at price to the current price (sale) Change the compare at p…" at bounding box center [363, 389] width 378 height 28
select select "no_change"
click at [178, 376] on select "Change the compare at price to the current price (sale) Change the compare at p…" at bounding box center [363, 389] width 378 height 28
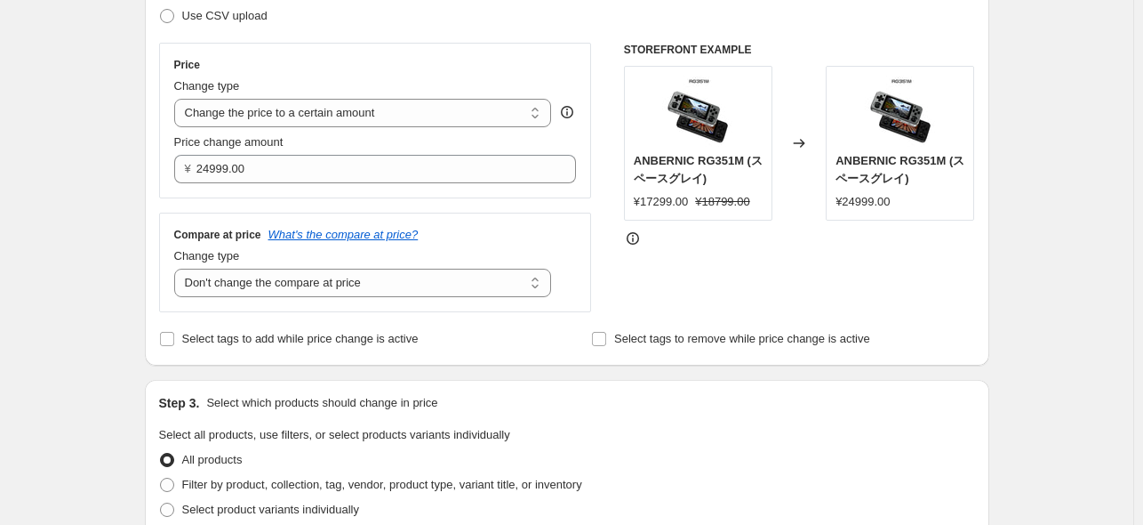
scroll to position [356, 0]
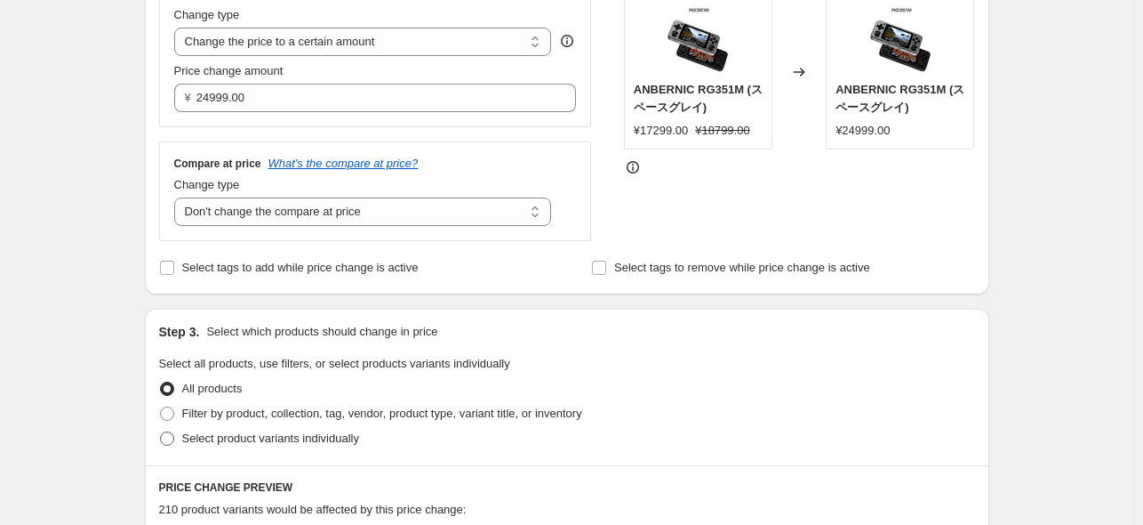
click at [249, 431] on span "Select product variants individually" at bounding box center [270, 437] width 177 height 13
click at [161, 431] on input "Select product variants individually" at bounding box center [160, 431] width 1 height 1
radio input "true"
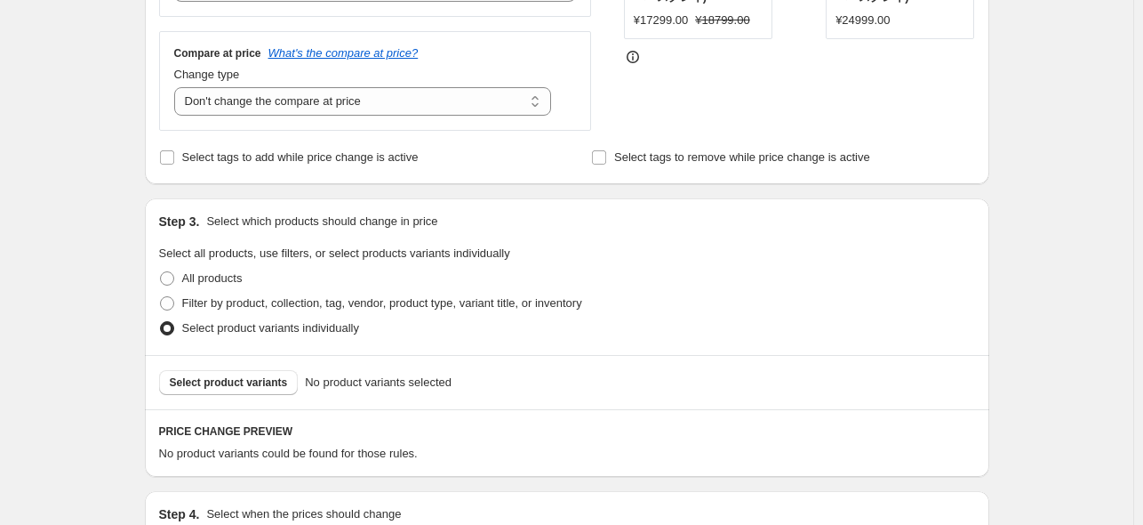
scroll to position [622, 0]
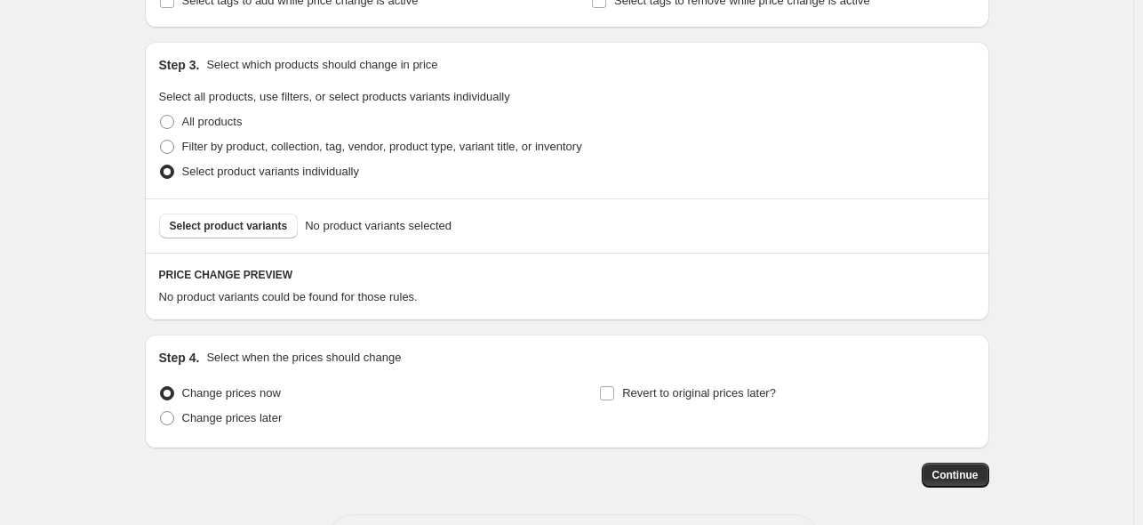
click at [263, 243] on div "Select product variants No product variants selected" at bounding box center [567, 225] width 845 height 54
click at [269, 232] on span "Select product variants" at bounding box center [229, 226] width 118 height 14
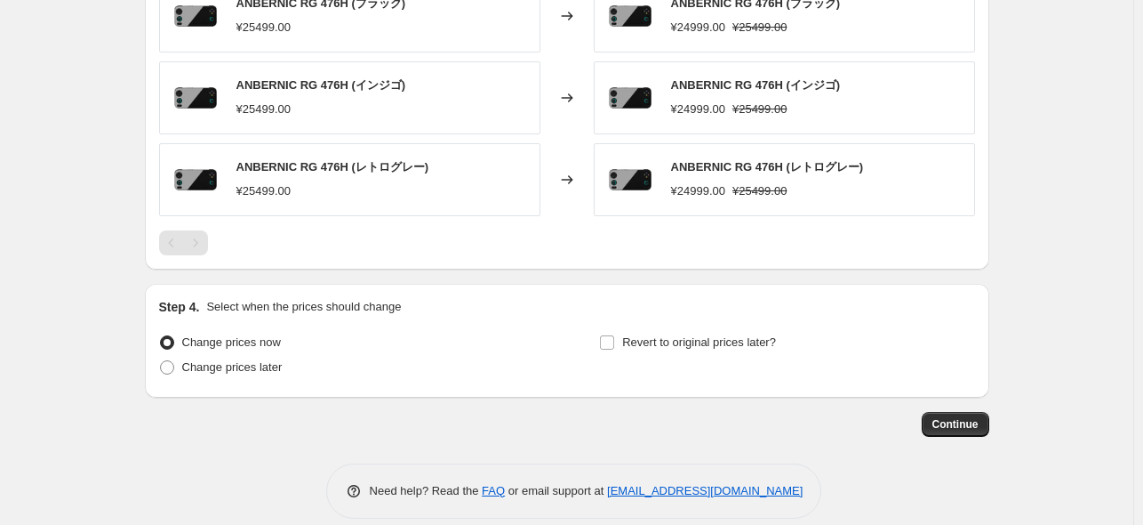
scroll to position [976, 0]
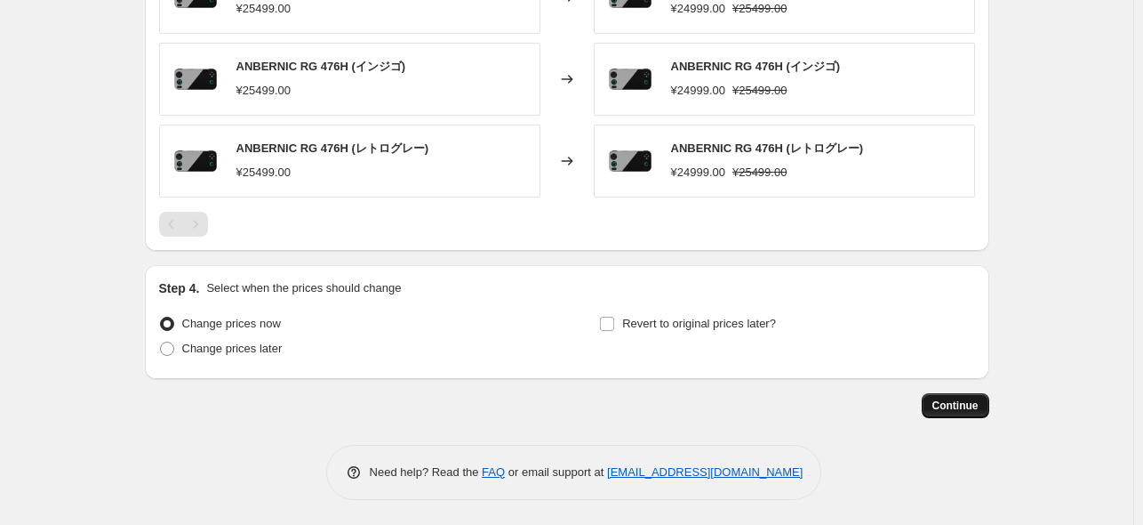
click at [950, 404] on span "Continue" at bounding box center [956, 405] width 46 height 14
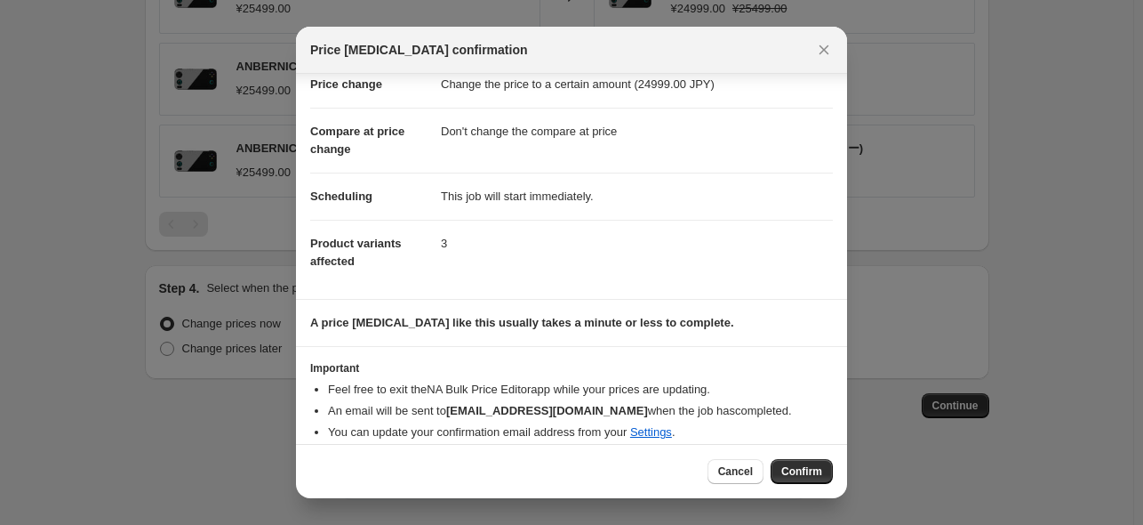
scroll to position [58, 0]
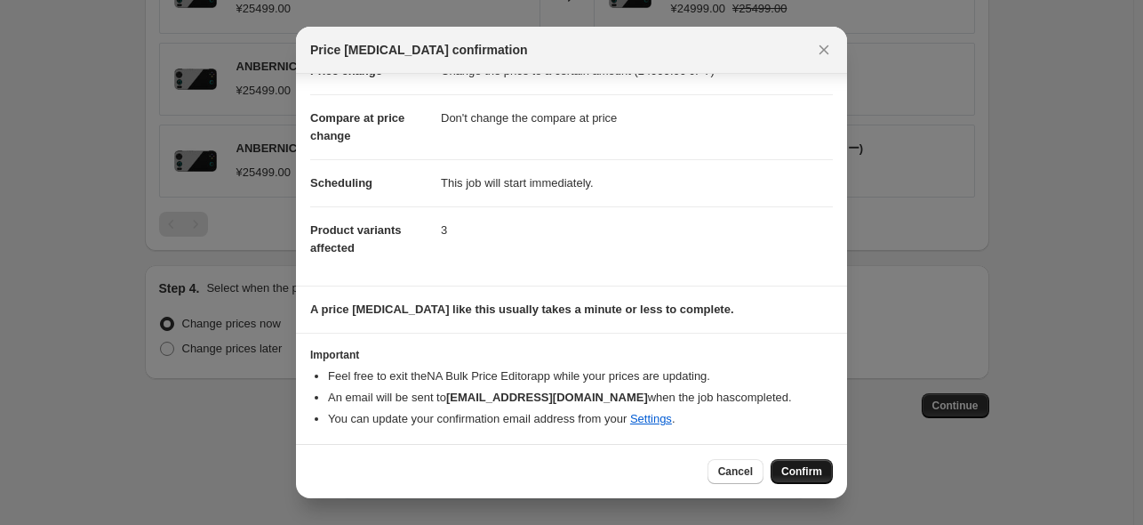
click at [797, 469] on span "Confirm" at bounding box center [802, 471] width 41 height 14
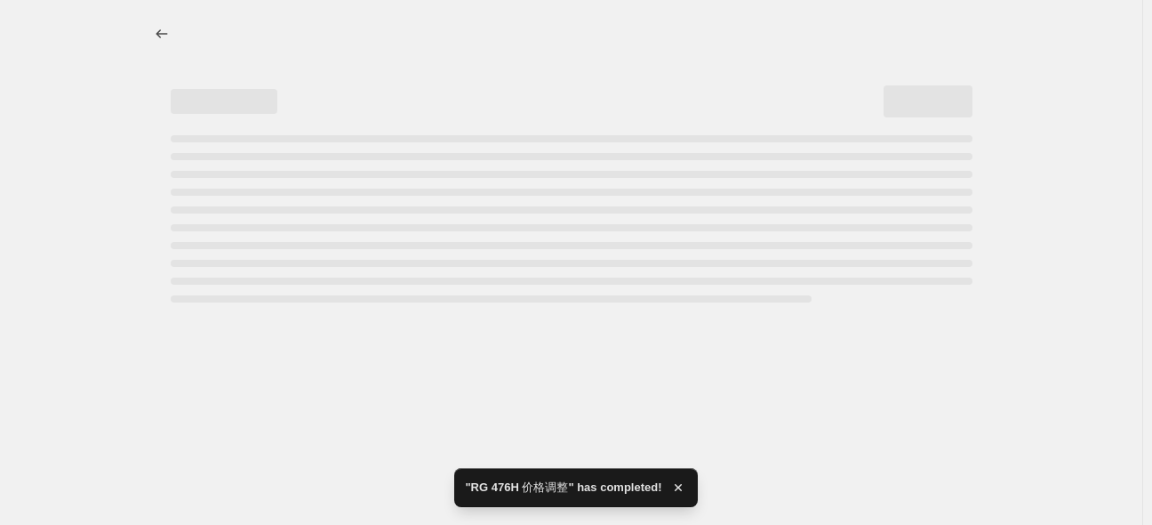
select select "no_change"
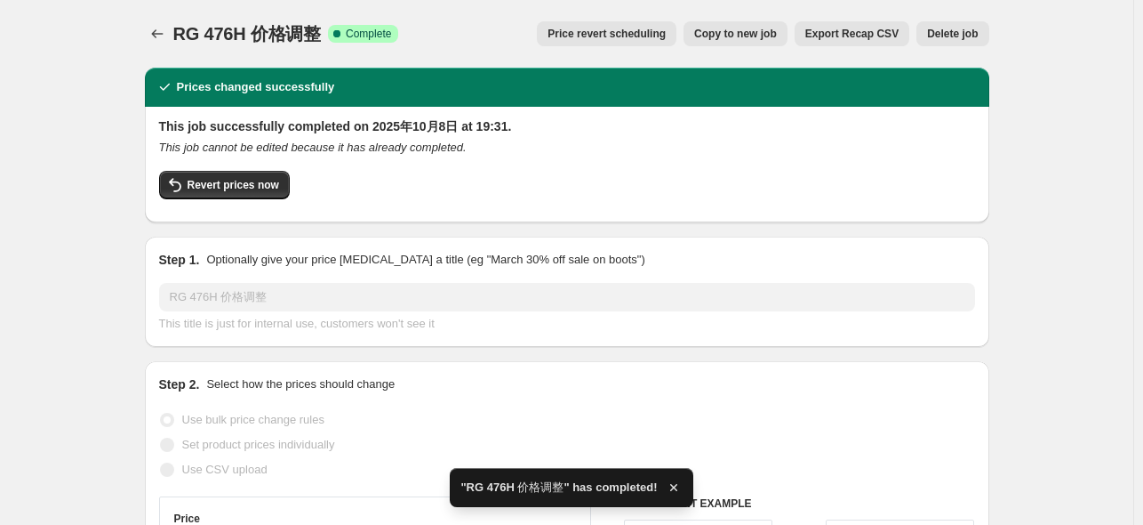
scroll to position [356, 0]
